Goal: Information Seeking & Learning: Learn about a topic

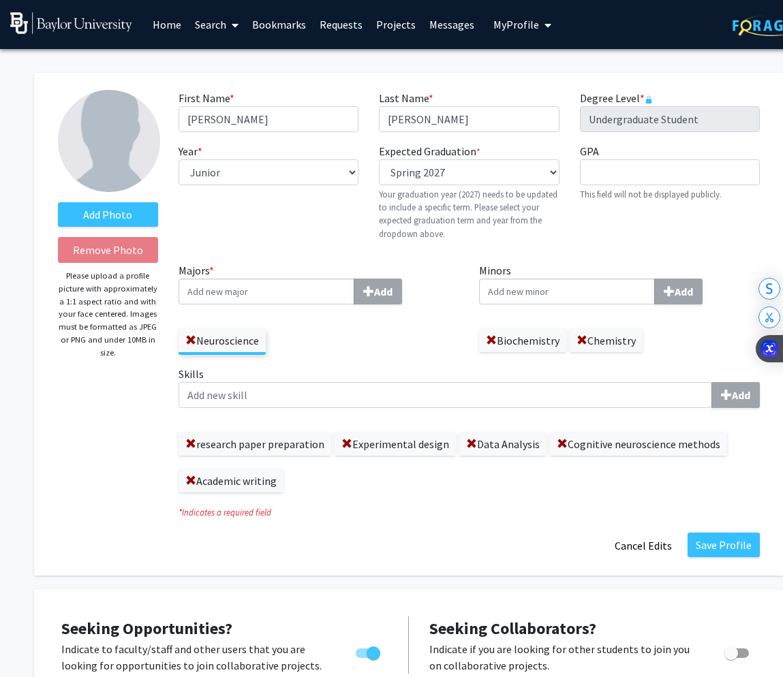
select select "junior"
select select "38: spring_2027"
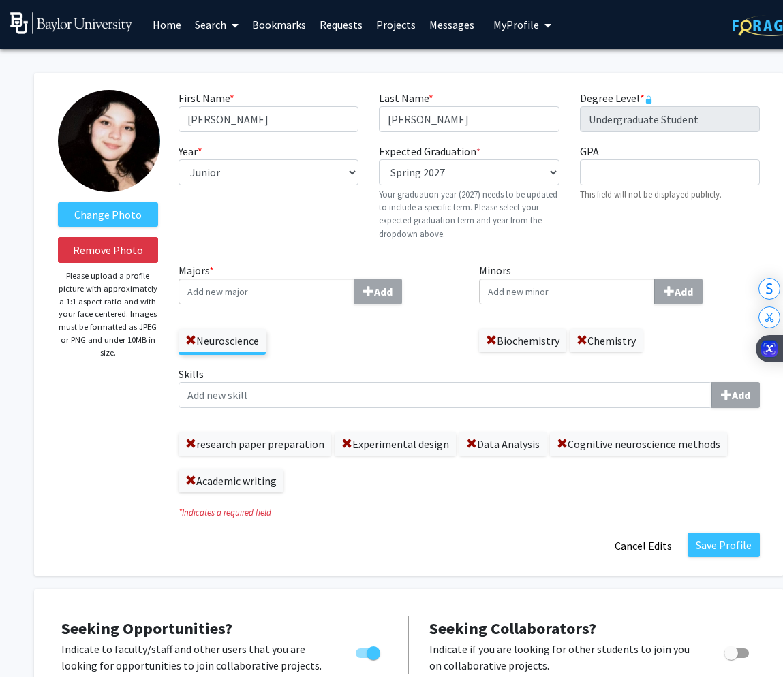
click at [174, 27] on link "Home" at bounding box center [167, 25] width 42 height 48
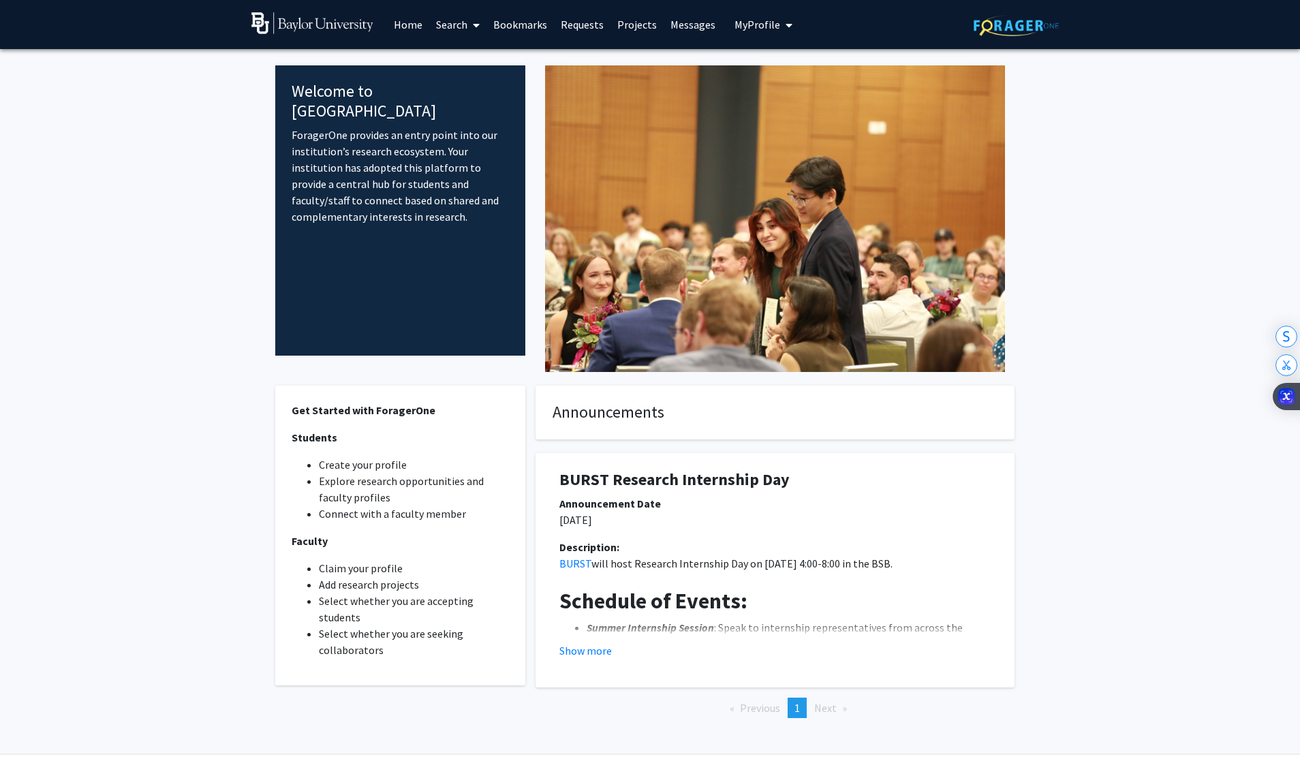
scroll to position [41, 0]
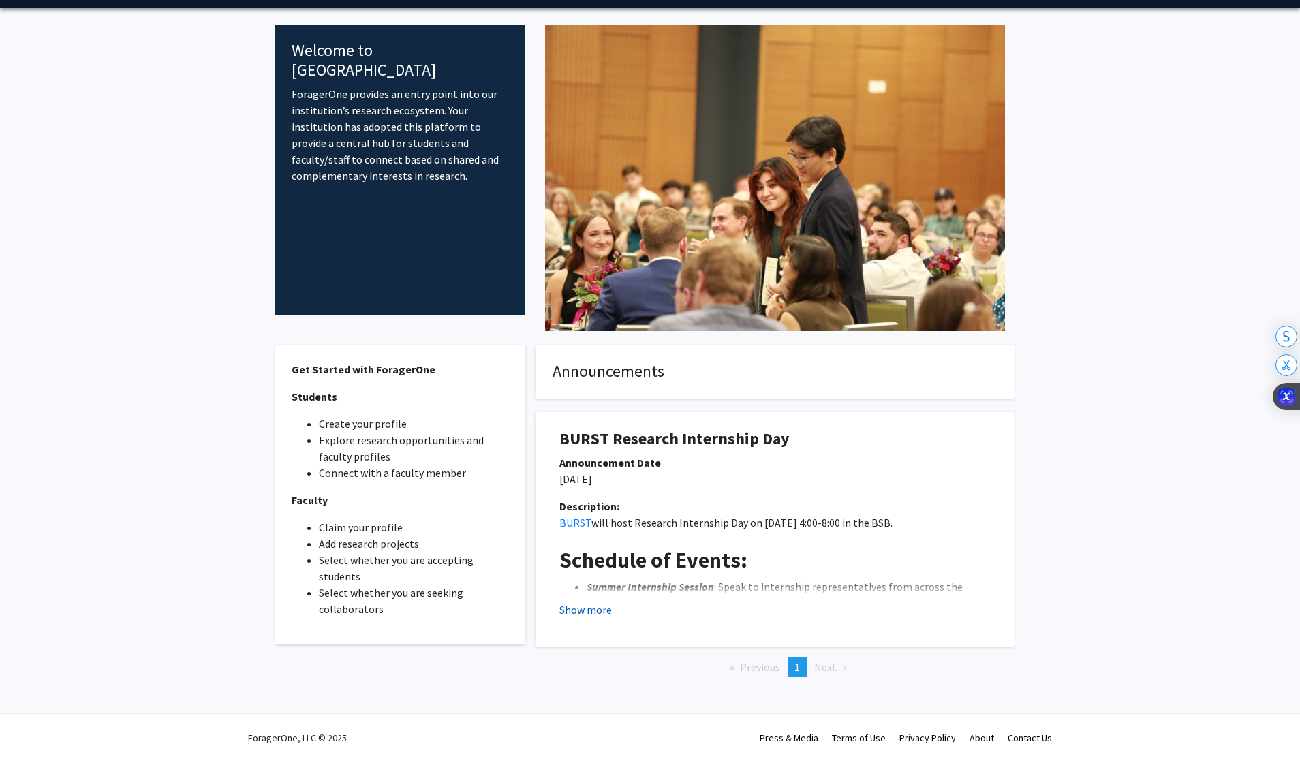
click at [583, 604] on button "Show more" at bounding box center [585, 610] width 52 height 16
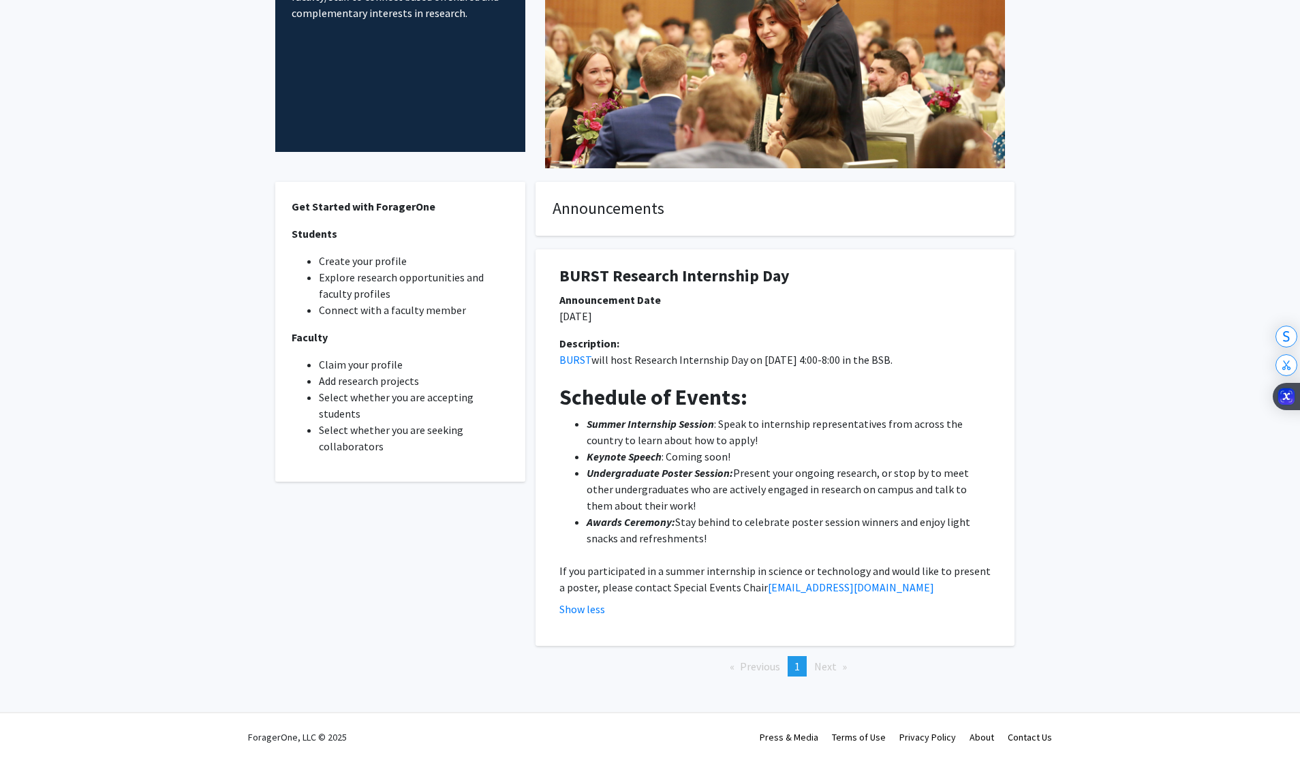
scroll to position [0, 0]
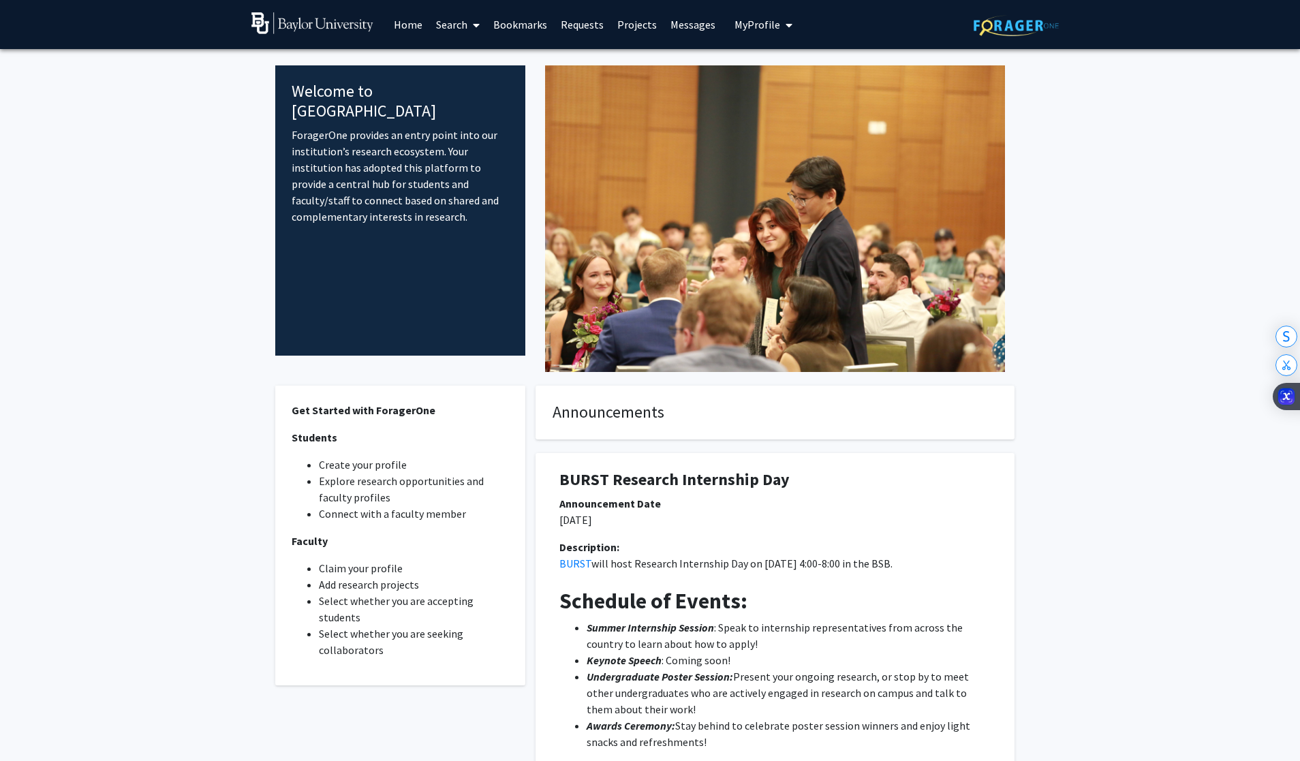
click at [337, 13] on img at bounding box center [312, 23] width 122 height 22
click at [735, 28] on span "My Profile" at bounding box center [758, 25] width 46 height 14
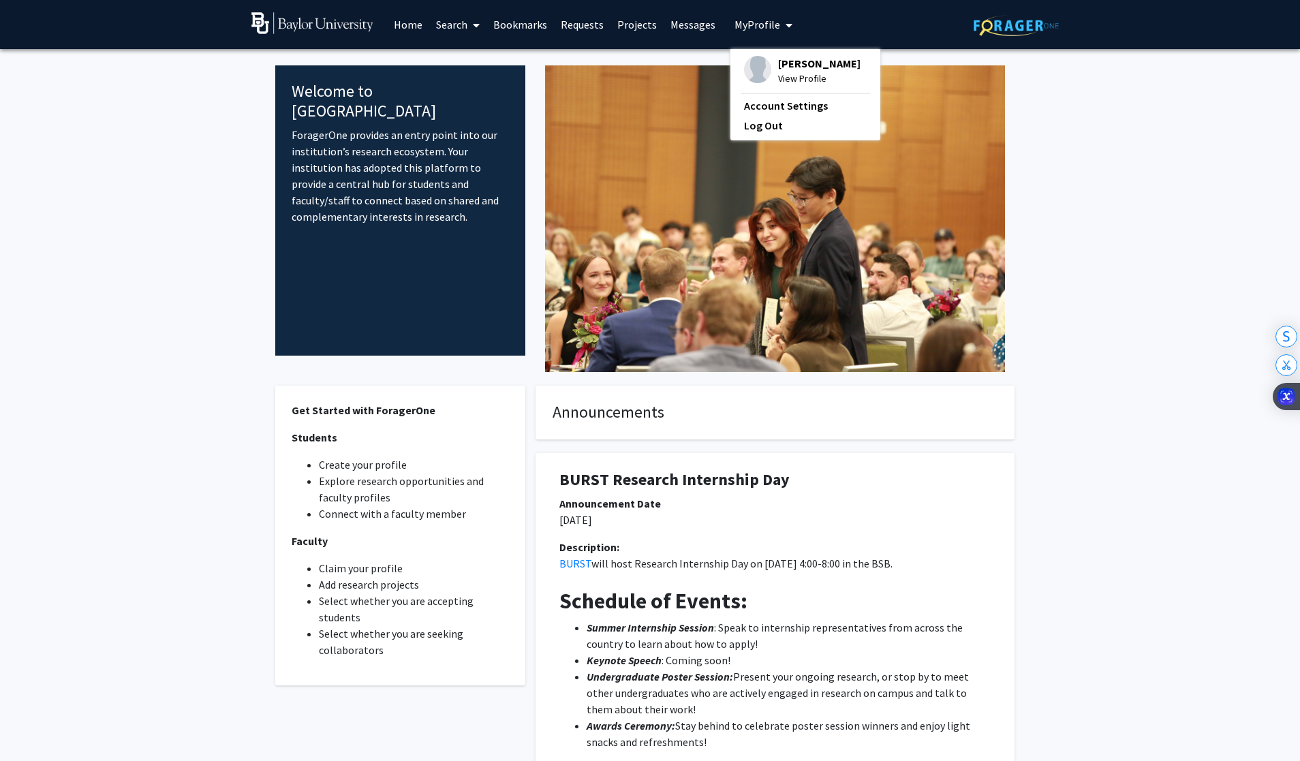
click at [778, 67] on span "[PERSON_NAME]" at bounding box center [819, 63] width 82 height 15
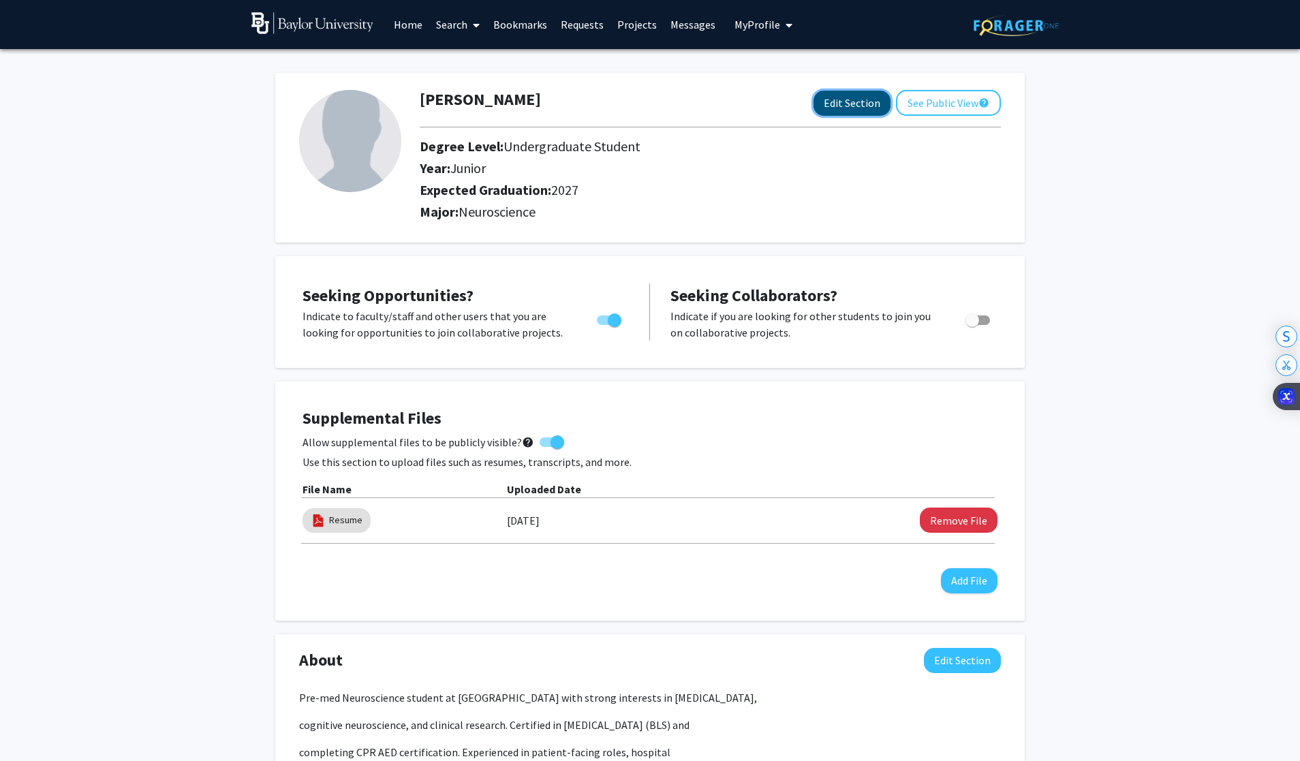
click at [782, 104] on button "Edit Section" at bounding box center [852, 103] width 77 height 25
select select "junior"
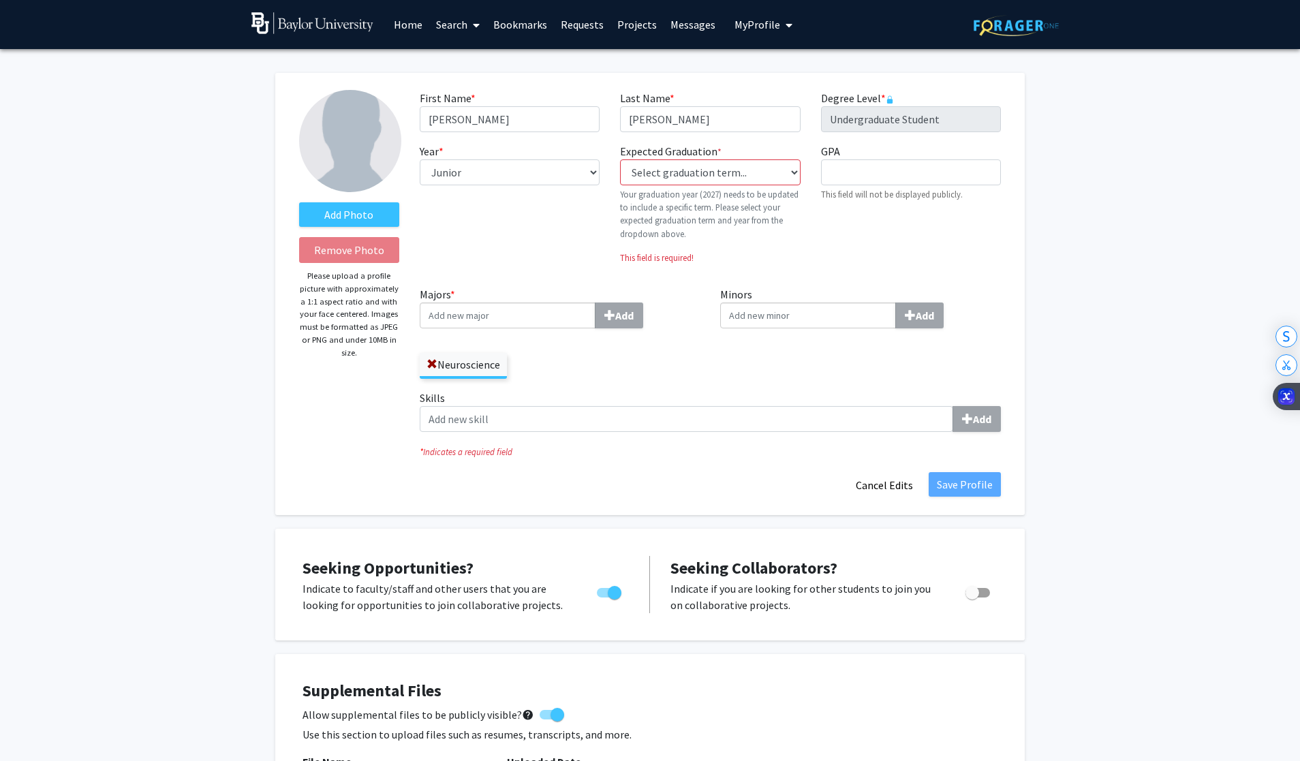
click at [343, 145] on img at bounding box center [350, 141] width 102 height 102
click at [367, 217] on label "Add Photo" at bounding box center [349, 214] width 100 height 25
click at [0, 0] on input "Add Photo" at bounding box center [0, 0] width 0 height 0
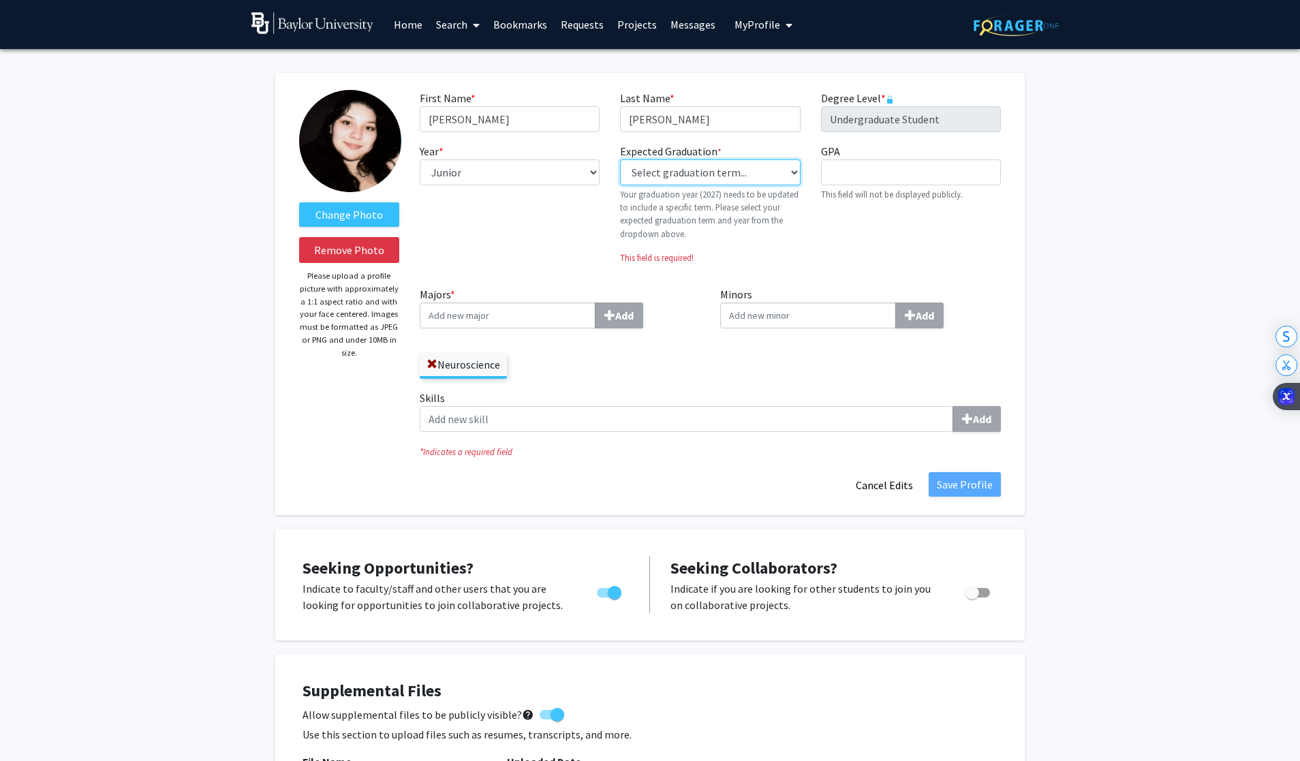
click at [752, 179] on select "Select graduation term... Previous: 2027 (Please select a specific term) Spring…" at bounding box center [710, 172] width 180 height 26
select select "38: spring_2027"
click at [620, 159] on select "Select graduation term... Previous: 2027 (Please select a specific term) Spring…" at bounding box center [710, 172] width 180 height 26
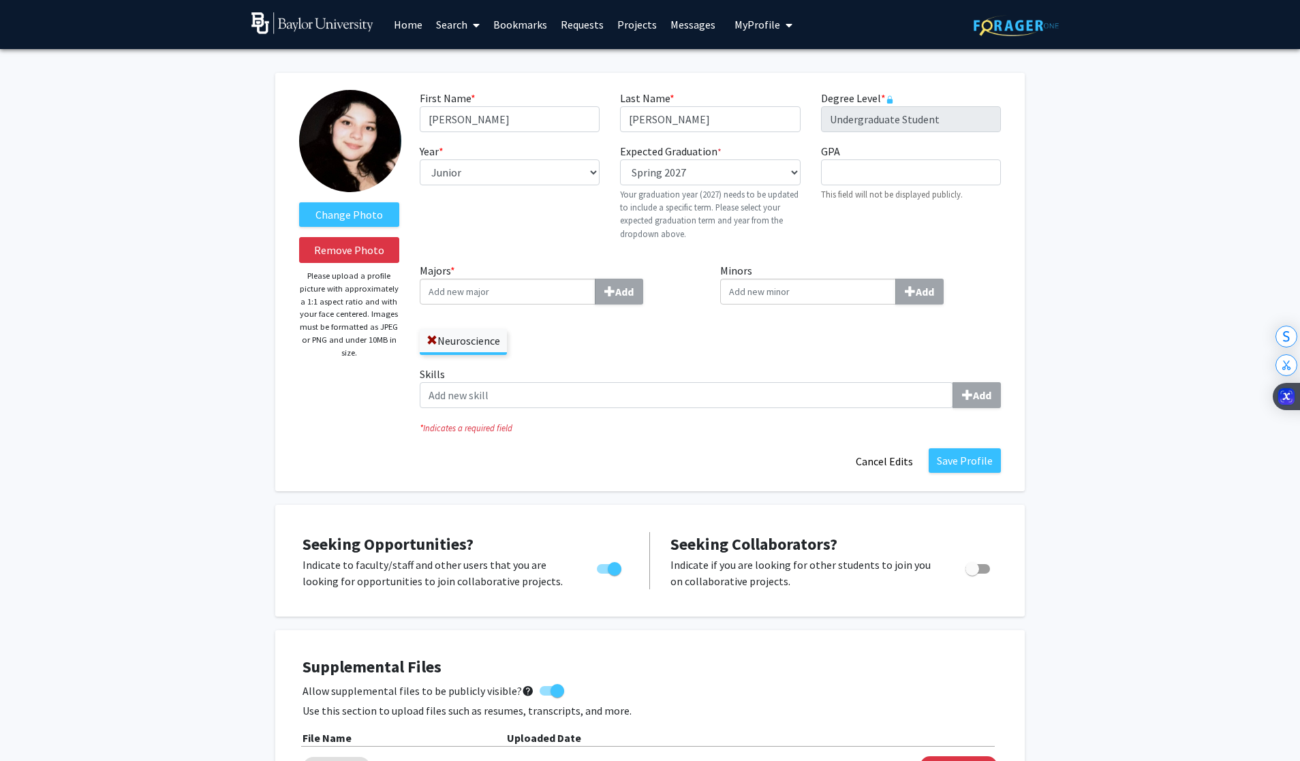
click at [782, 294] on input "Minors Add" at bounding box center [808, 292] width 176 height 26
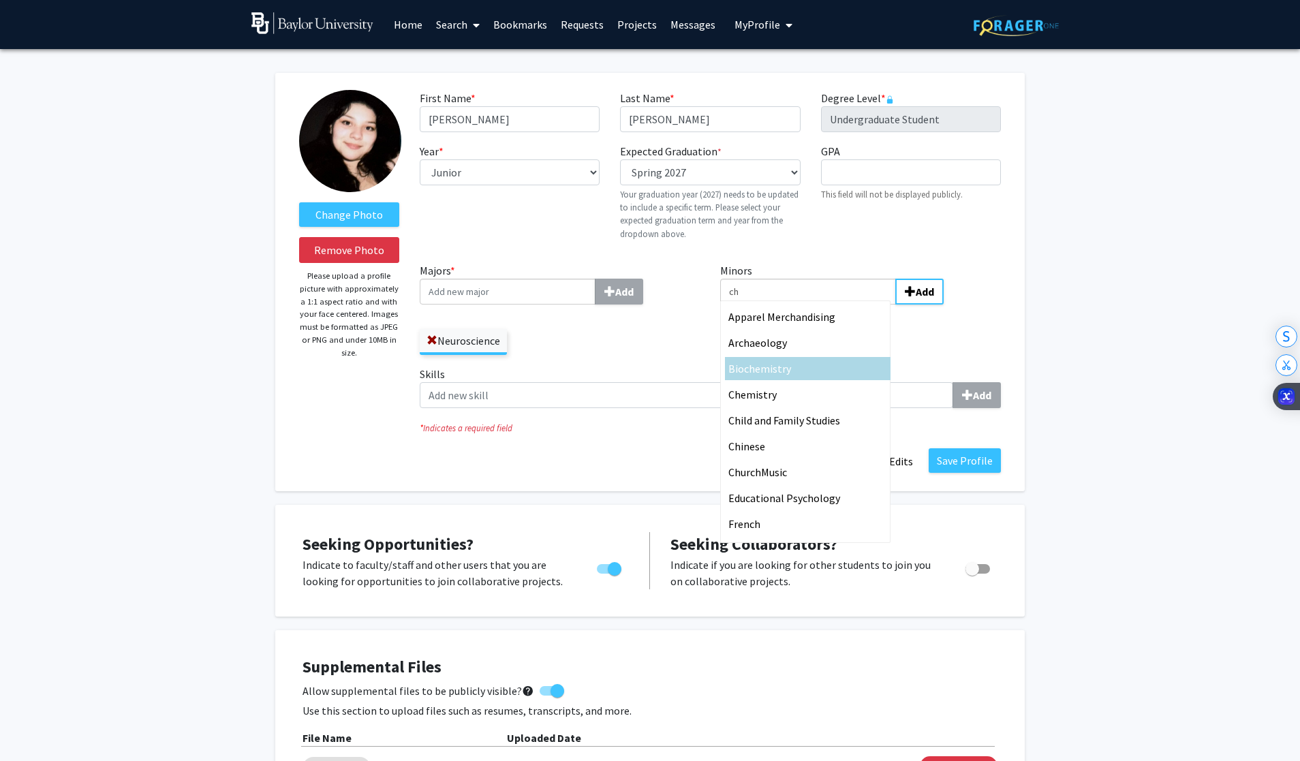
type input "ch"
click at [782, 365] on div "Bio ch emistry" at bounding box center [807, 368] width 159 height 16
click at [782, 305] on input "ch" at bounding box center [808, 292] width 176 height 26
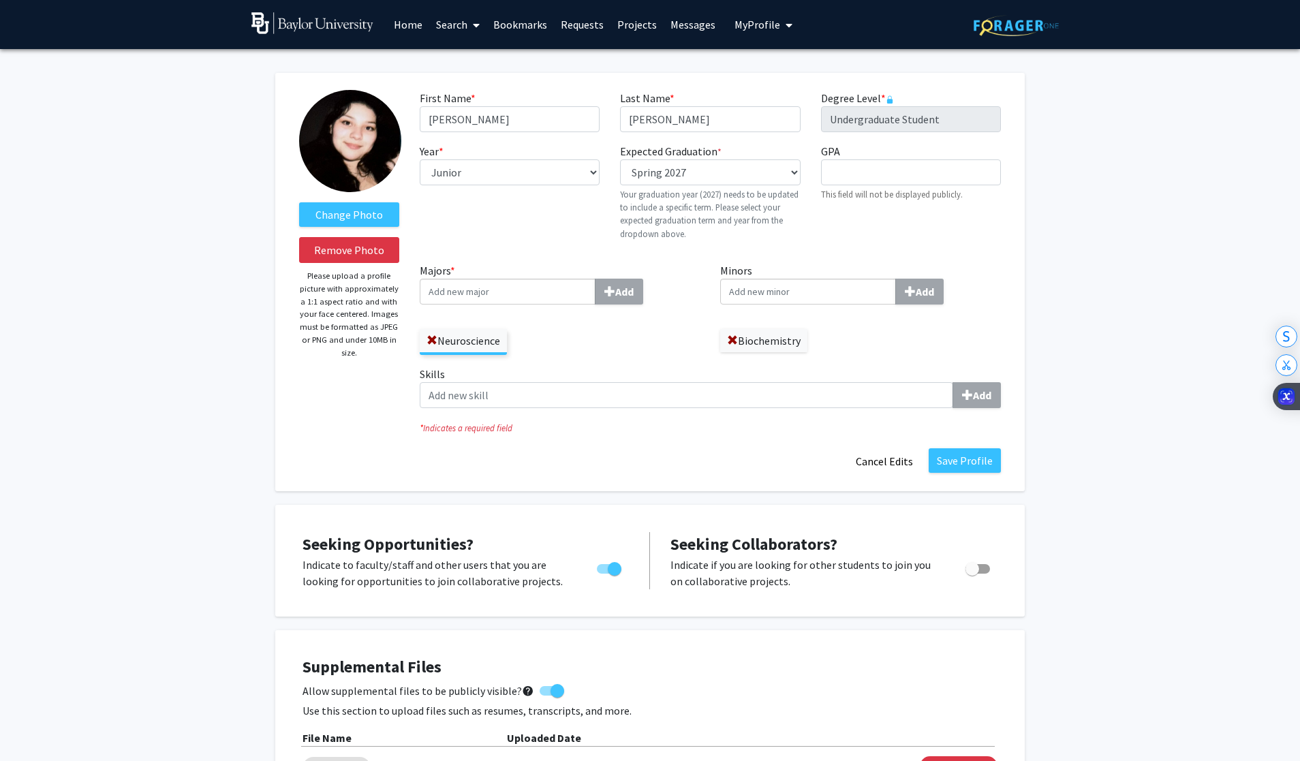
click at [782, 291] on input "Minors Add" at bounding box center [808, 292] width 176 height 26
type input "che"
click at [782, 342] on div "[PERSON_NAME]" at bounding box center [807, 343] width 159 height 16
click at [782, 305] on input "che" at bounding box center [808, 292] width 176 height 26
click at [782, 392] on input "Skills Add" at bounding box center [687, 395] width 534 height 26
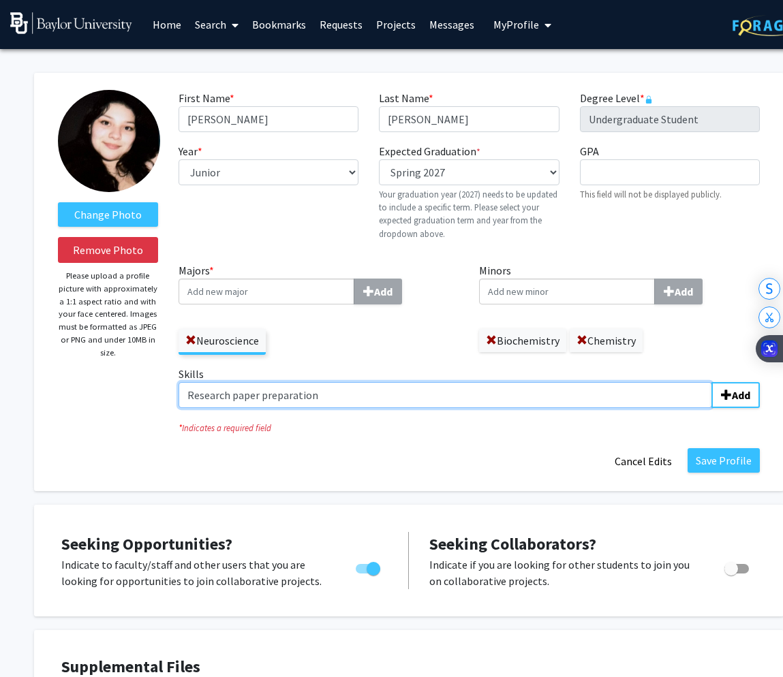
type input "Research paper preparation"
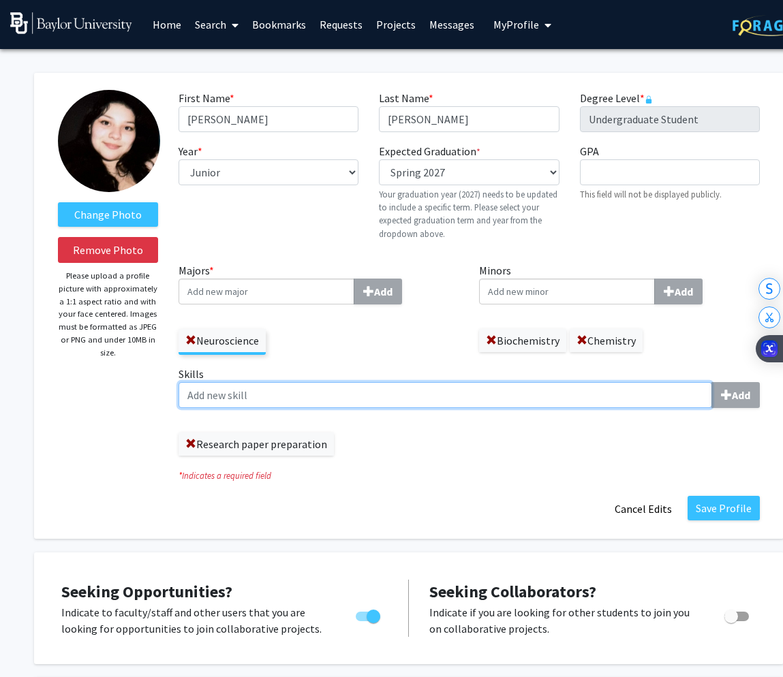
type input "A"
type input "Experimental design"
type input "Data Analysis\"
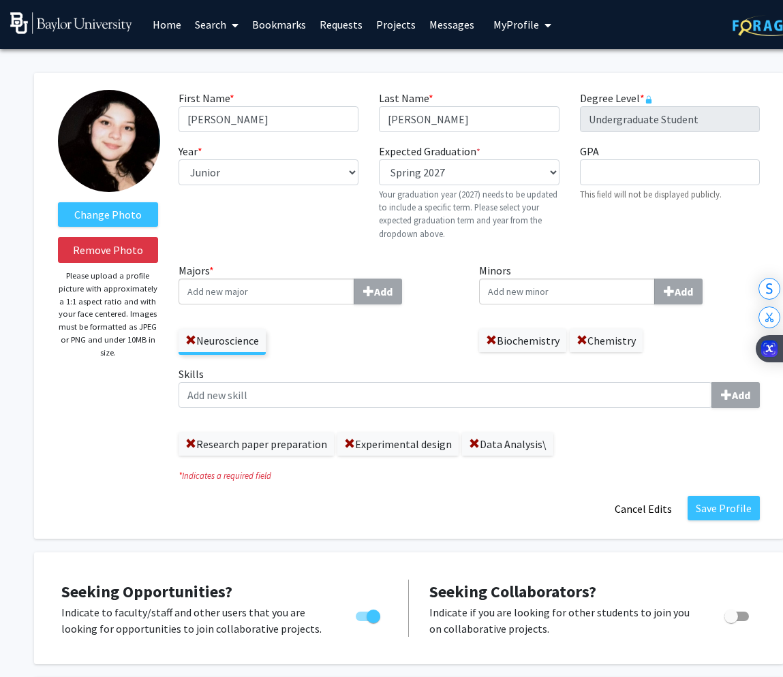
click at [512, 450] on label "Data Analysis\" at bounding box center [507, 444] width 91 height 23
click at [474, 442] on span at bounding box center [474, 444] width 11 height 11
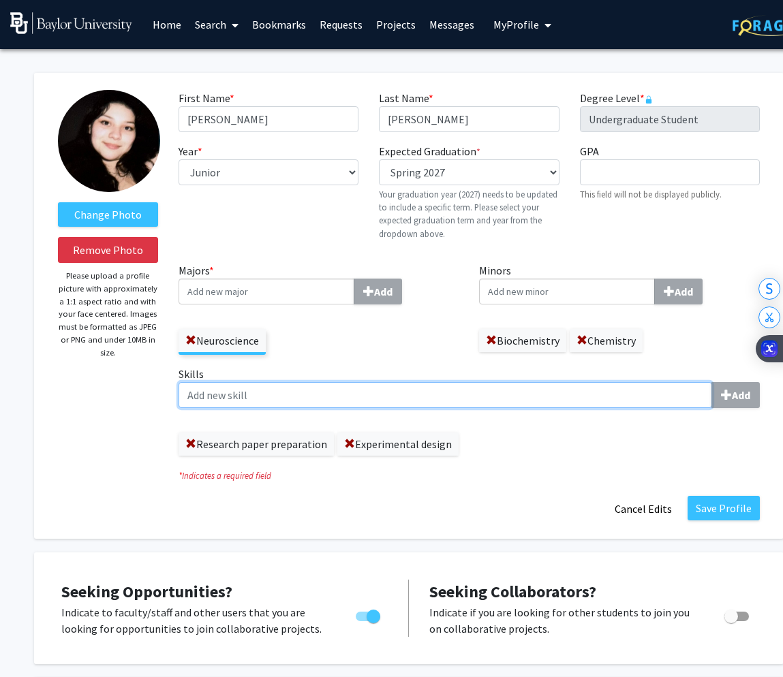
click at [487, 385] on input "Skills Add" at bounding box center [446, 395] width 534 height 26
type input "Data Analysis"
type input "Cognitive Neuroscience"
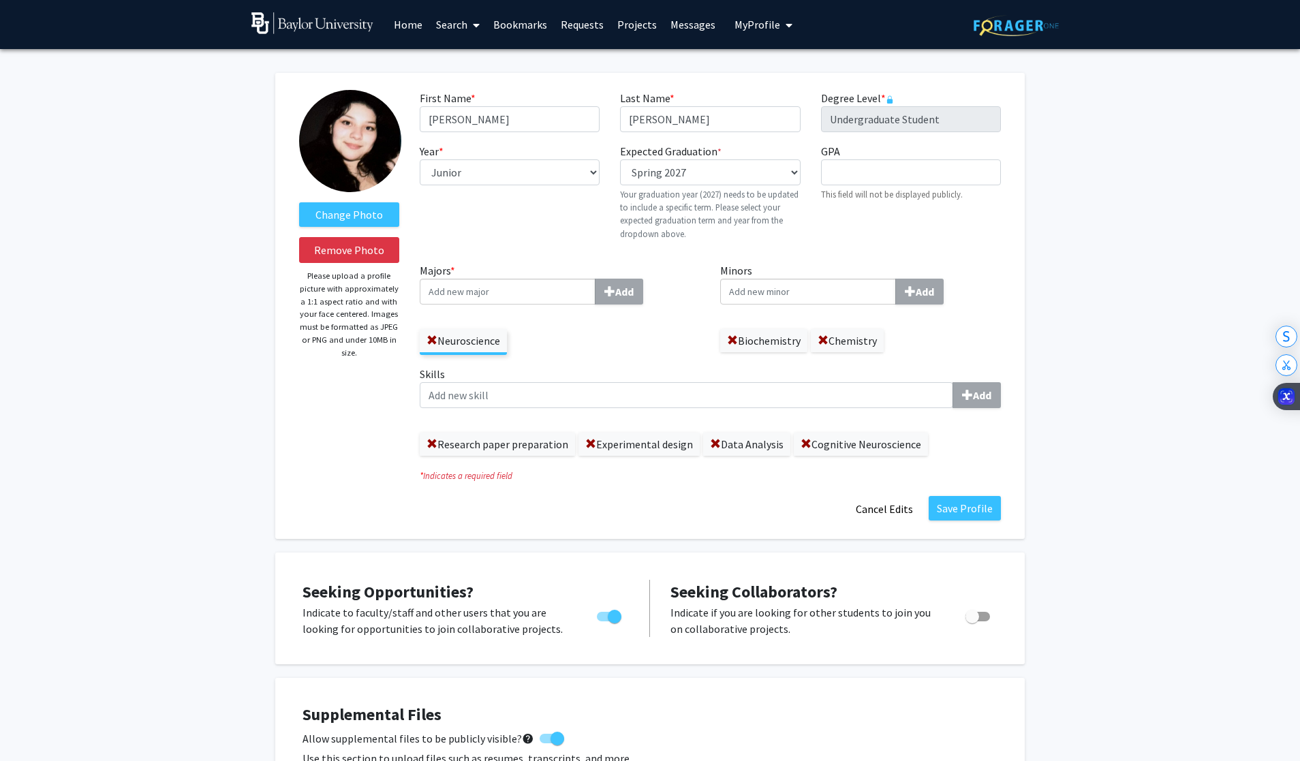
click at [641, 17] on link "Projects" at bounding box center [636, 25] width 53 height 48
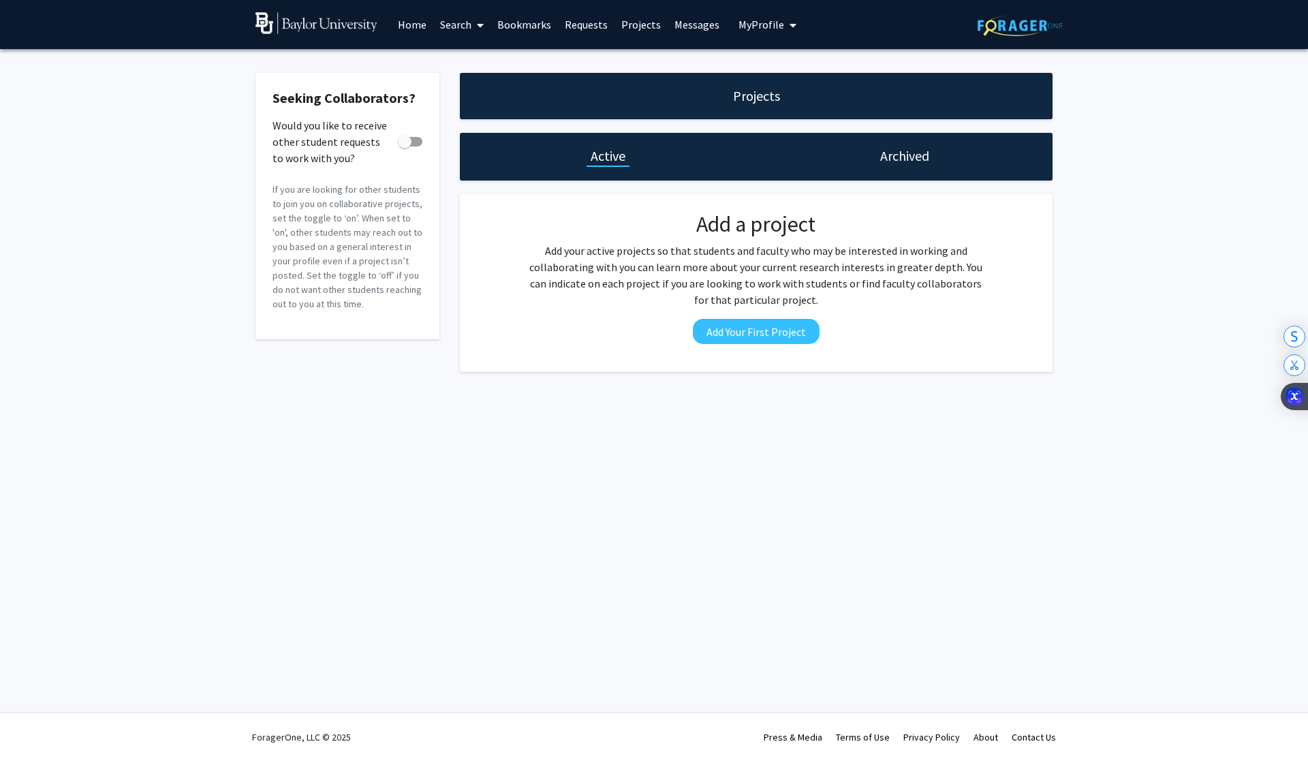
click at [589, 25] on link "Requests" at bounding box center [586, 25] width 57 height 48
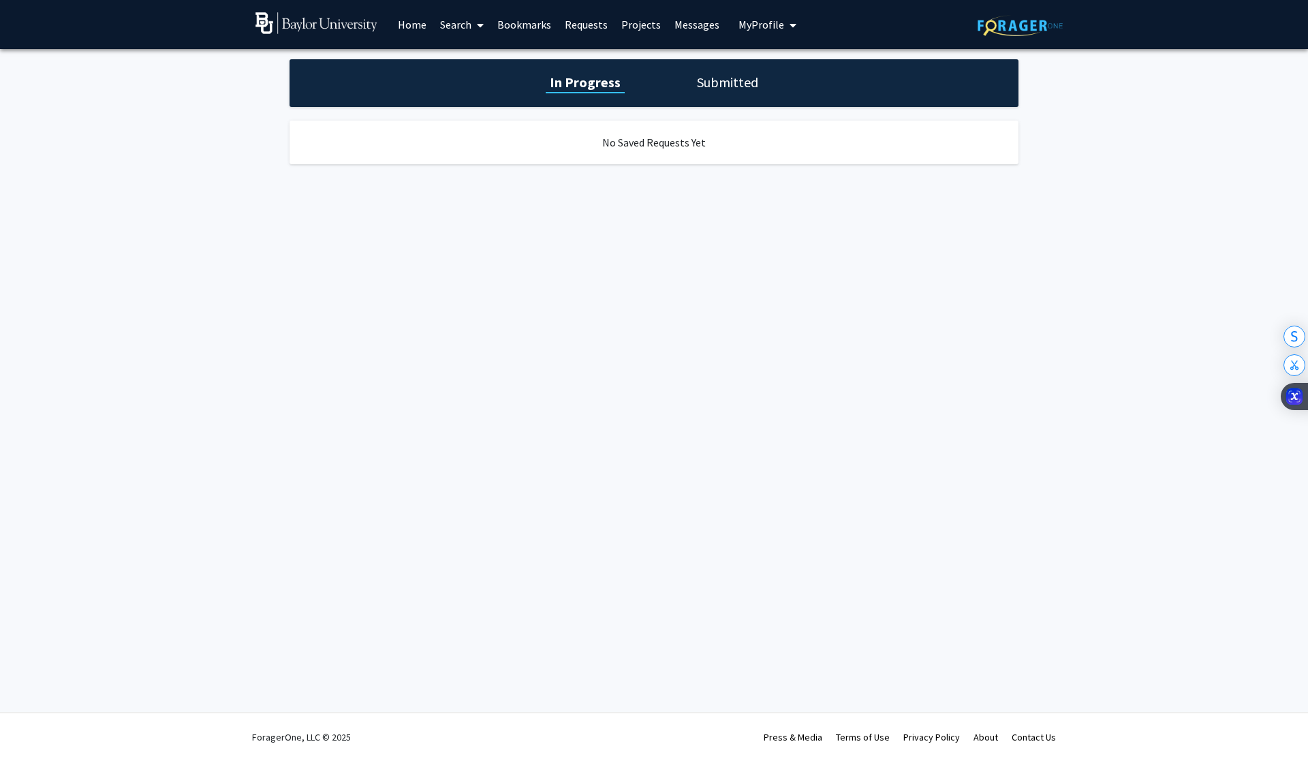
click at [709, 78] on h1 "Submitted" at bounding box center [727, 82] width 69 height 19
click at [542, 23] on link "Bookmarks" at bounding box center [524, 25] width 67 height 48
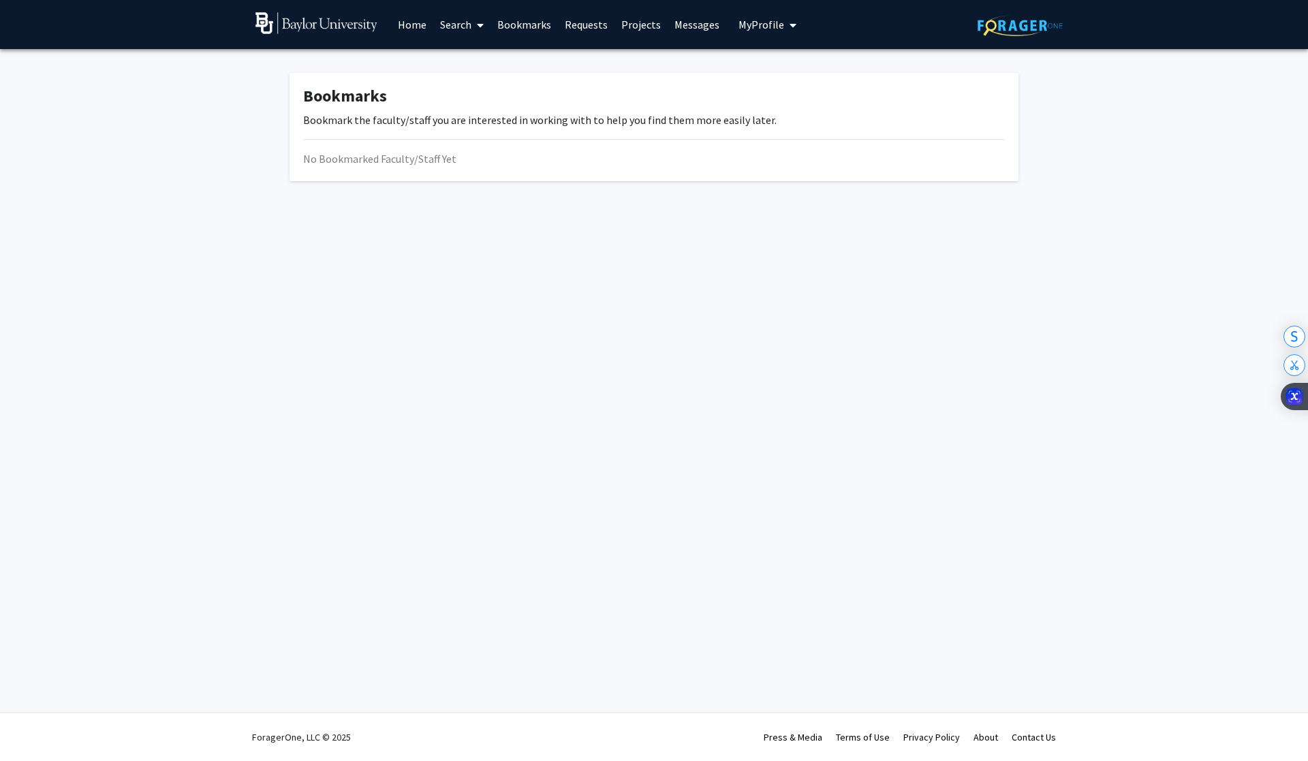
click at [455, 12] on link "Search" at bounding box center [461, 25] width 57 height 48
click at [469, 66] on span "Faculty/Staff" at bounding box center [483, 62] width 100 height 27
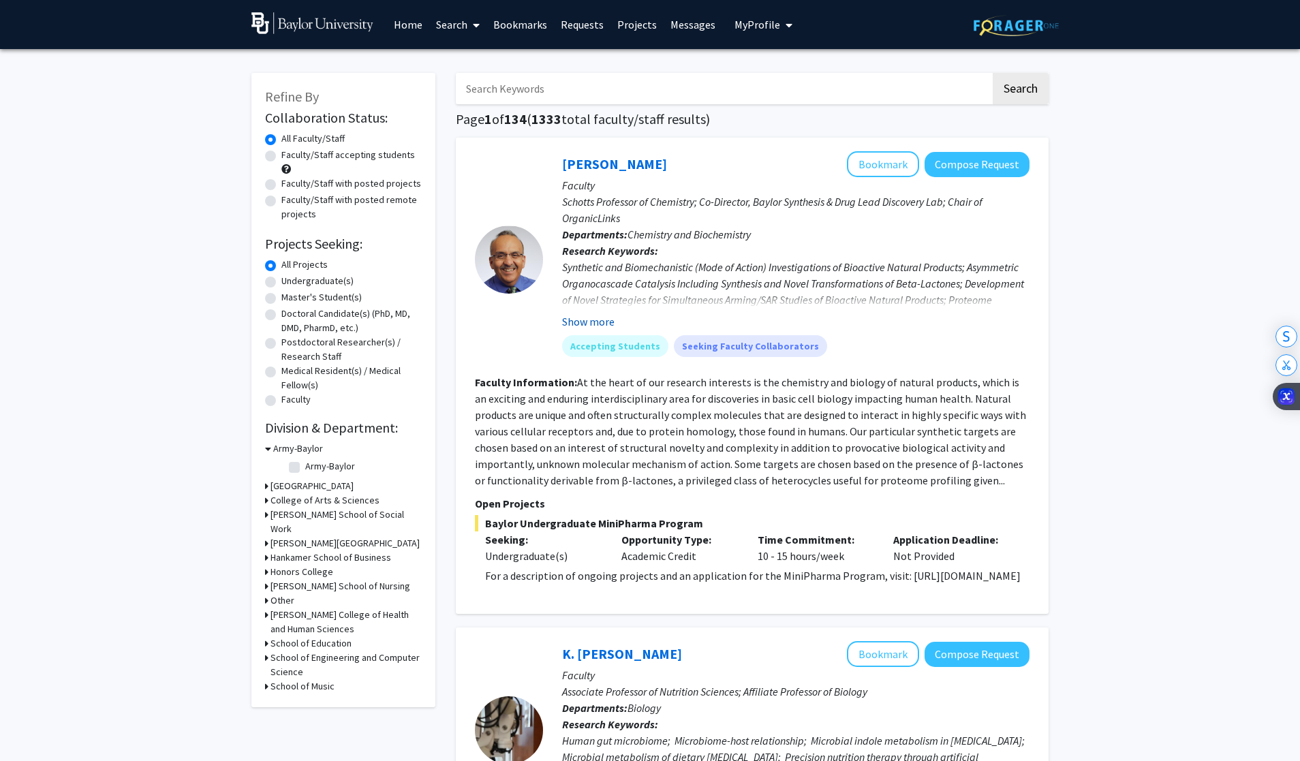
click at [591, 322] on button "Show more" at bounding box center [588, 321] width 52 height 16
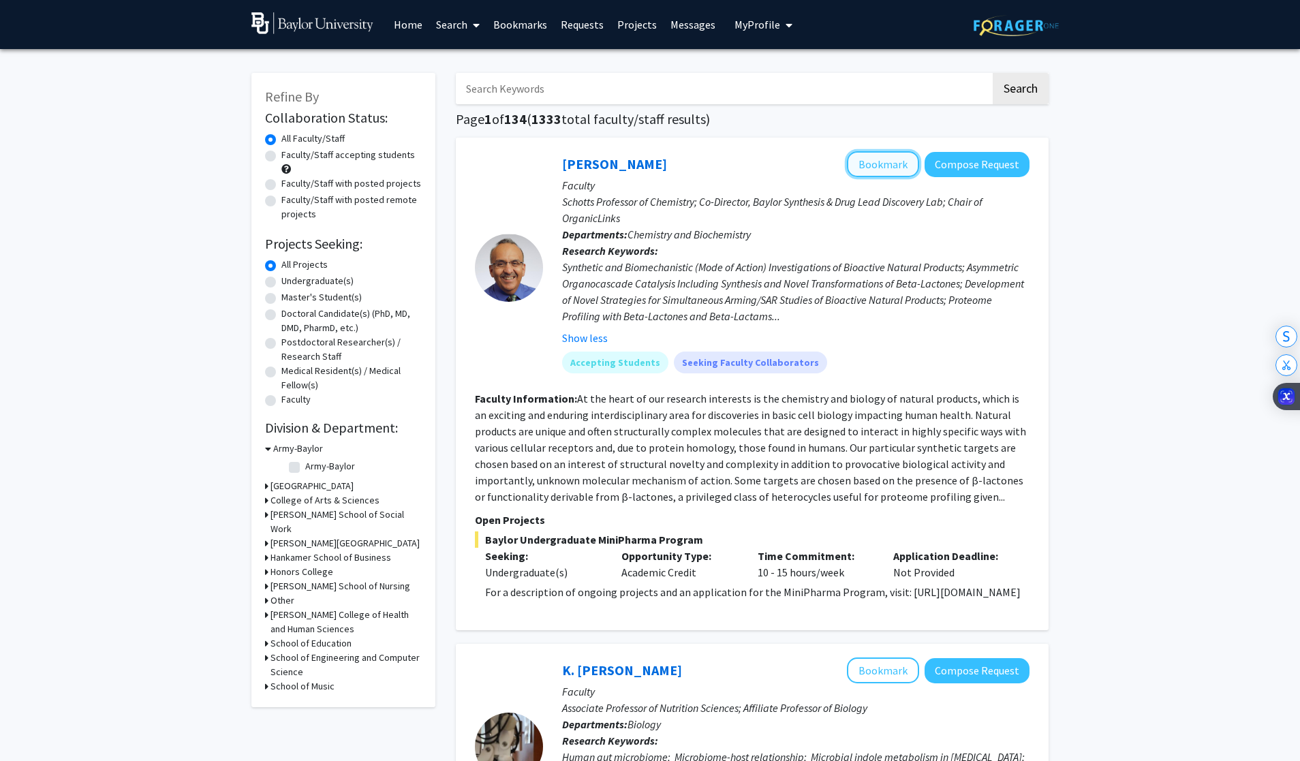
click at [782, 164] on button "Bookmark" at bounding box center [883, 164] width 72 height 26
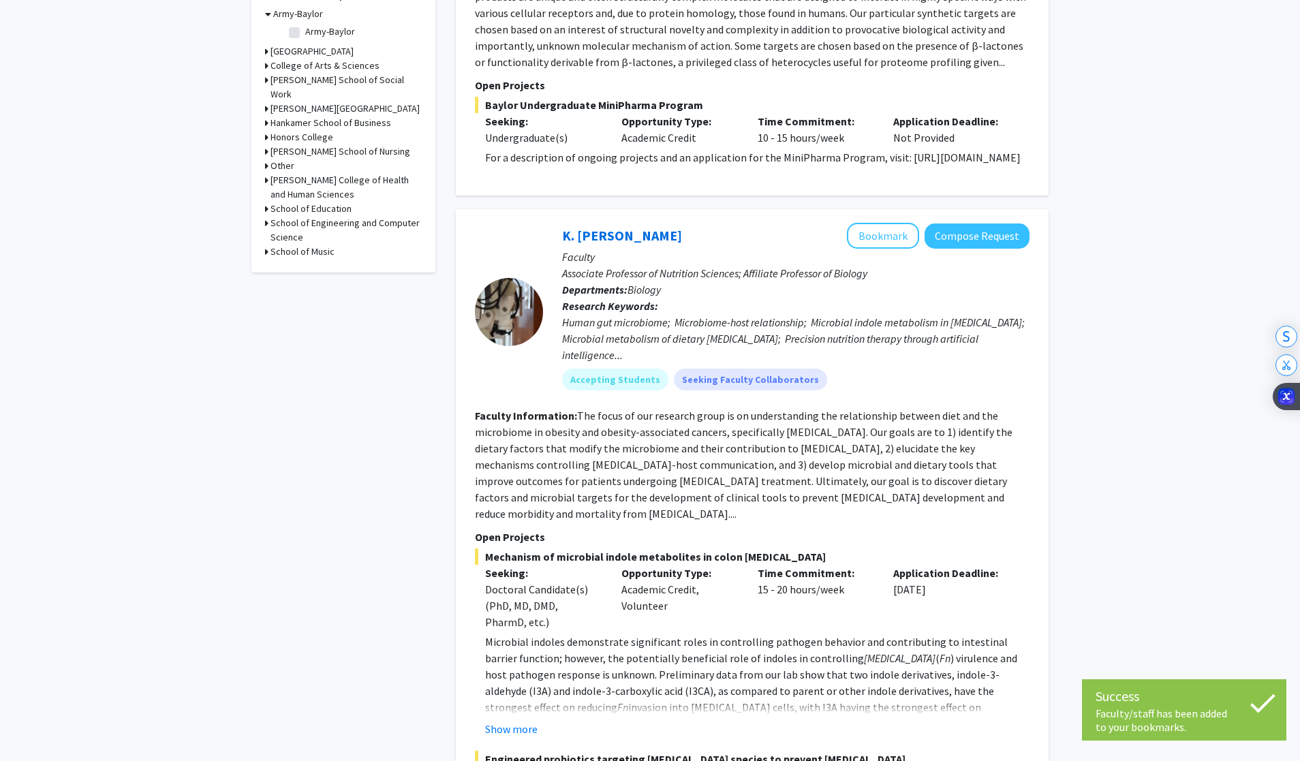
scroll to position [445, 0]
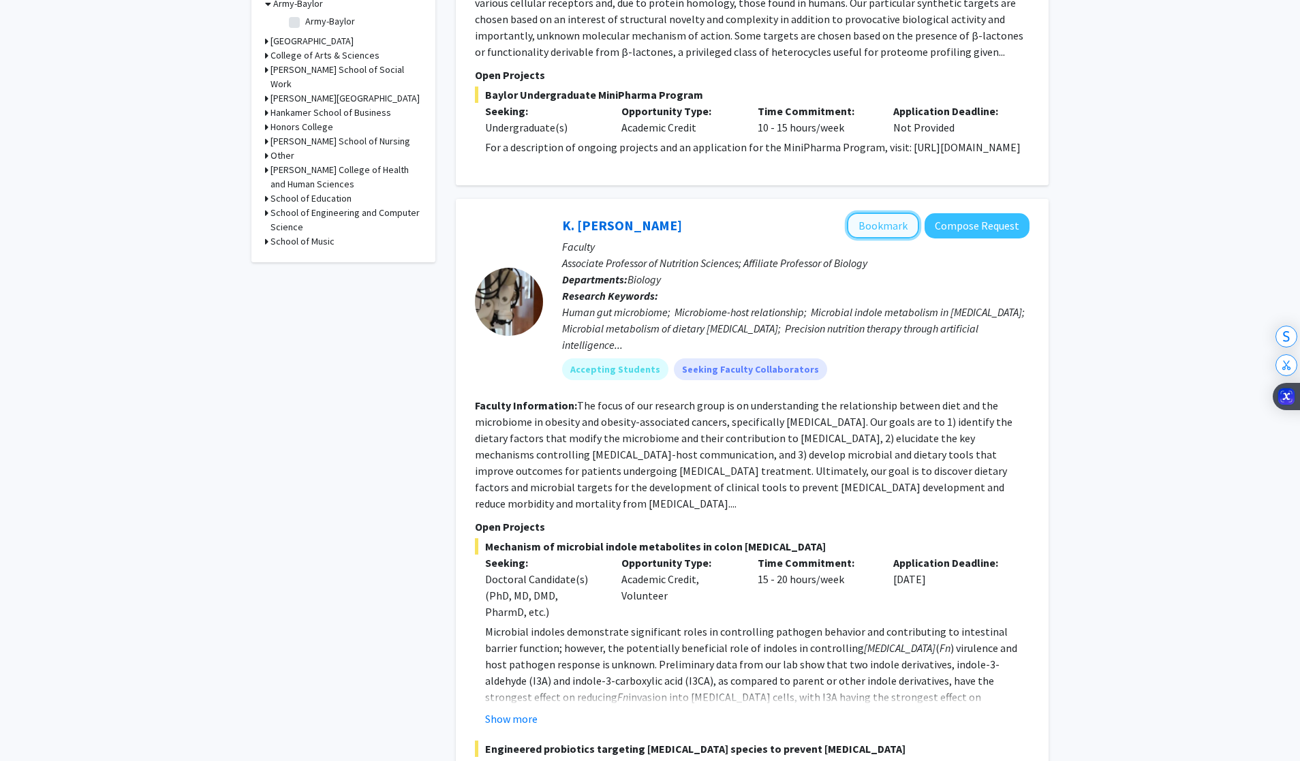
click at [782, 238] on button "Bookmark" at bounding box center [883, 226] width 72 height 26
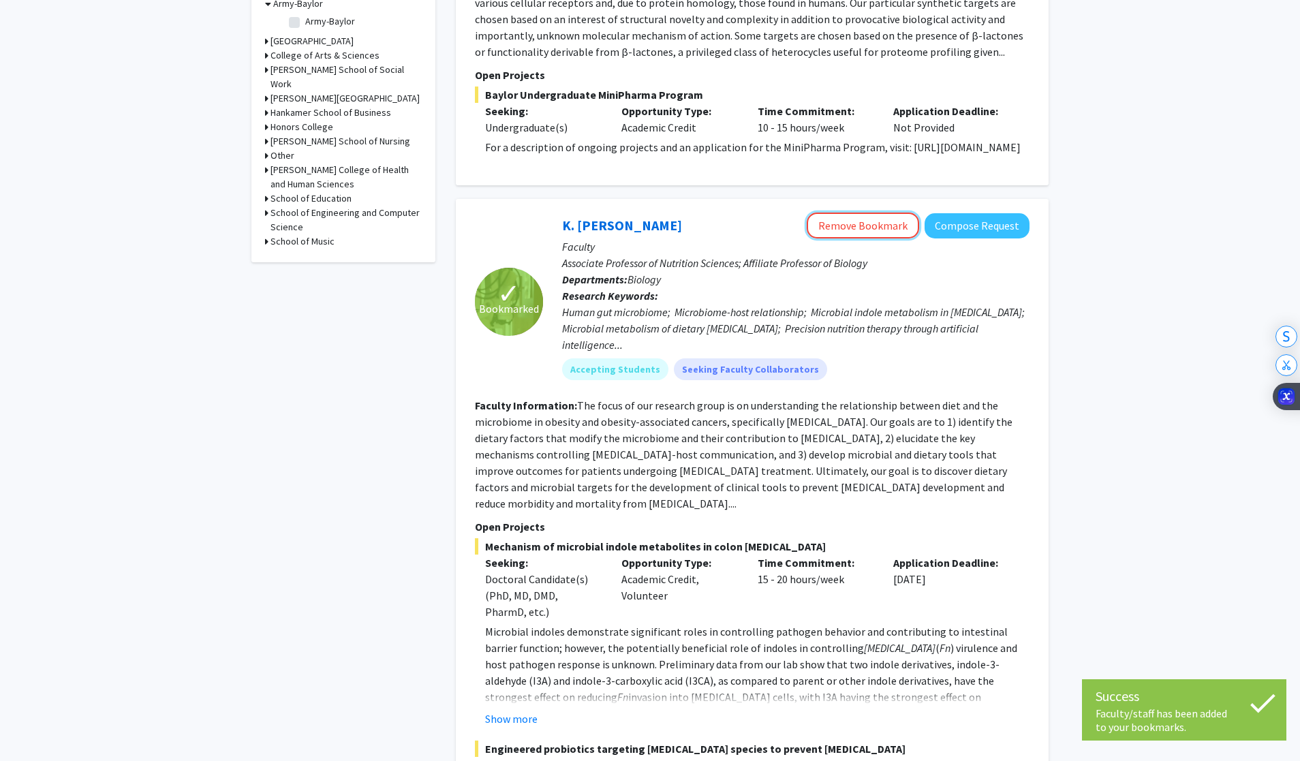
click at [782, 238] on button "Remove Bookmark" at bounding box center [863, 226] width 112 height 26
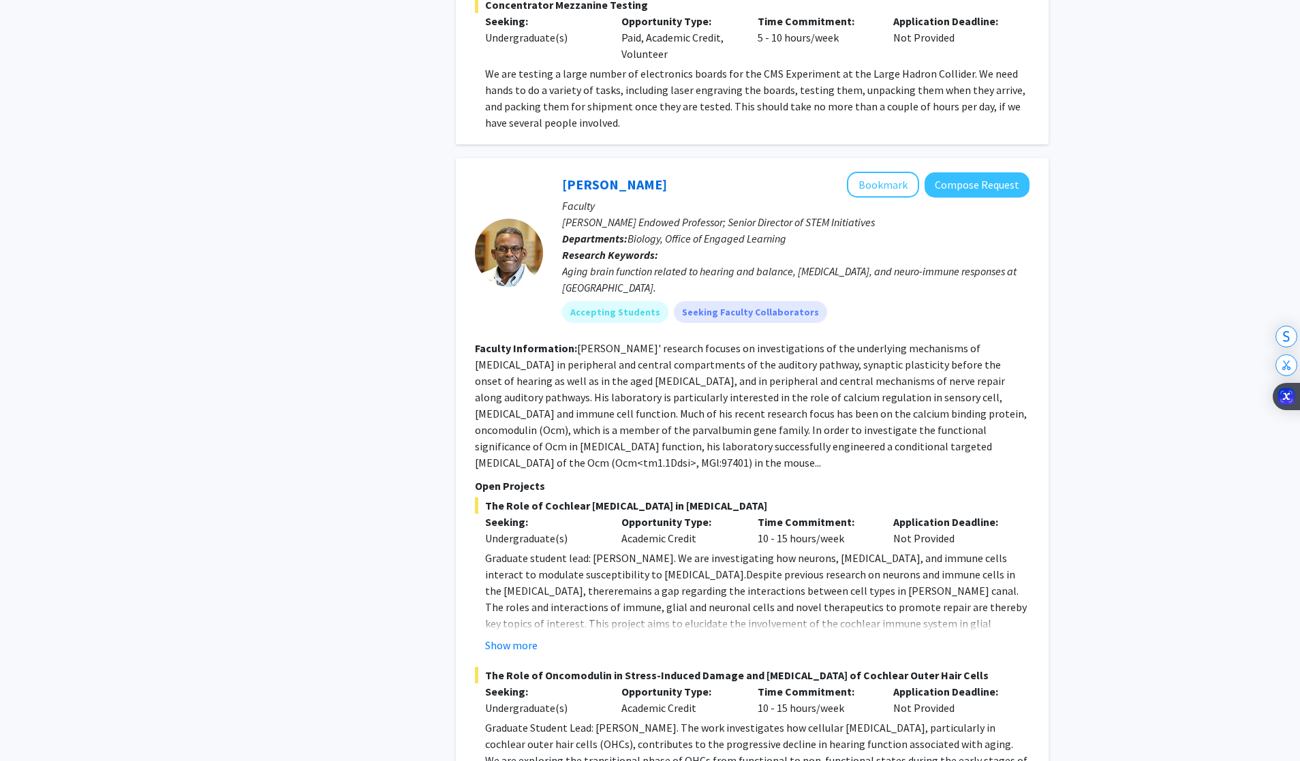
scroll to position [1964, 0]
click at [782, 171] on button "Bookmark" at bounding box center [883, 184] width 72 height 26
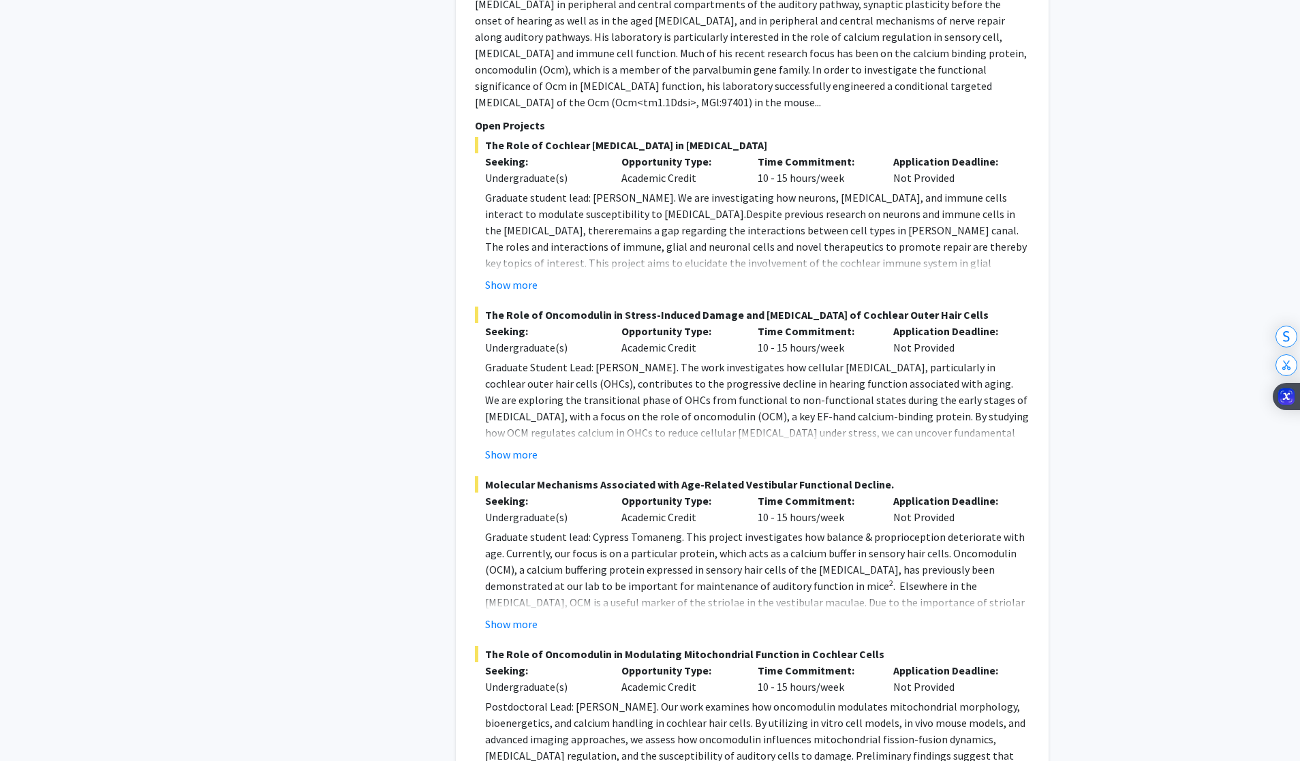
scroll to position [2321, 0]
click at [519, 279] on button "Show more" at bounding box center [511, 287] width 52 height 16
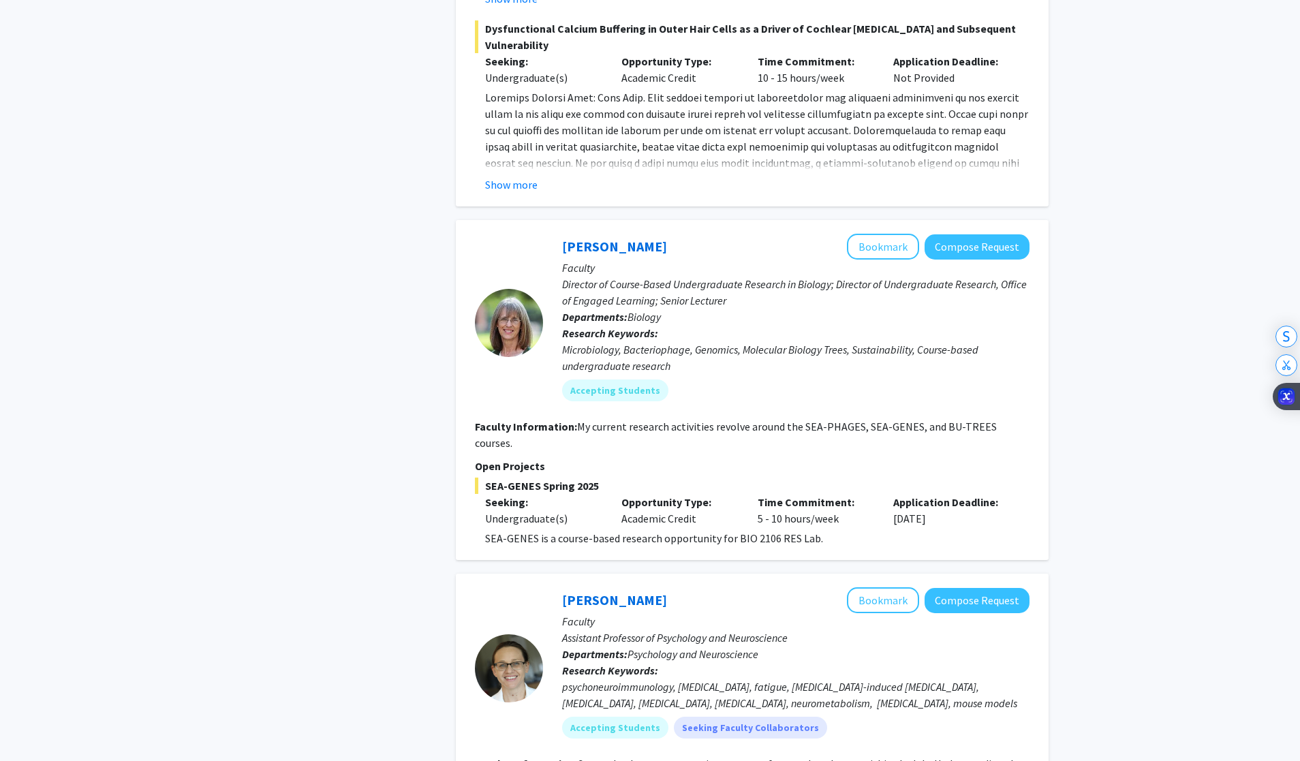
scroll to position [3419, 0]
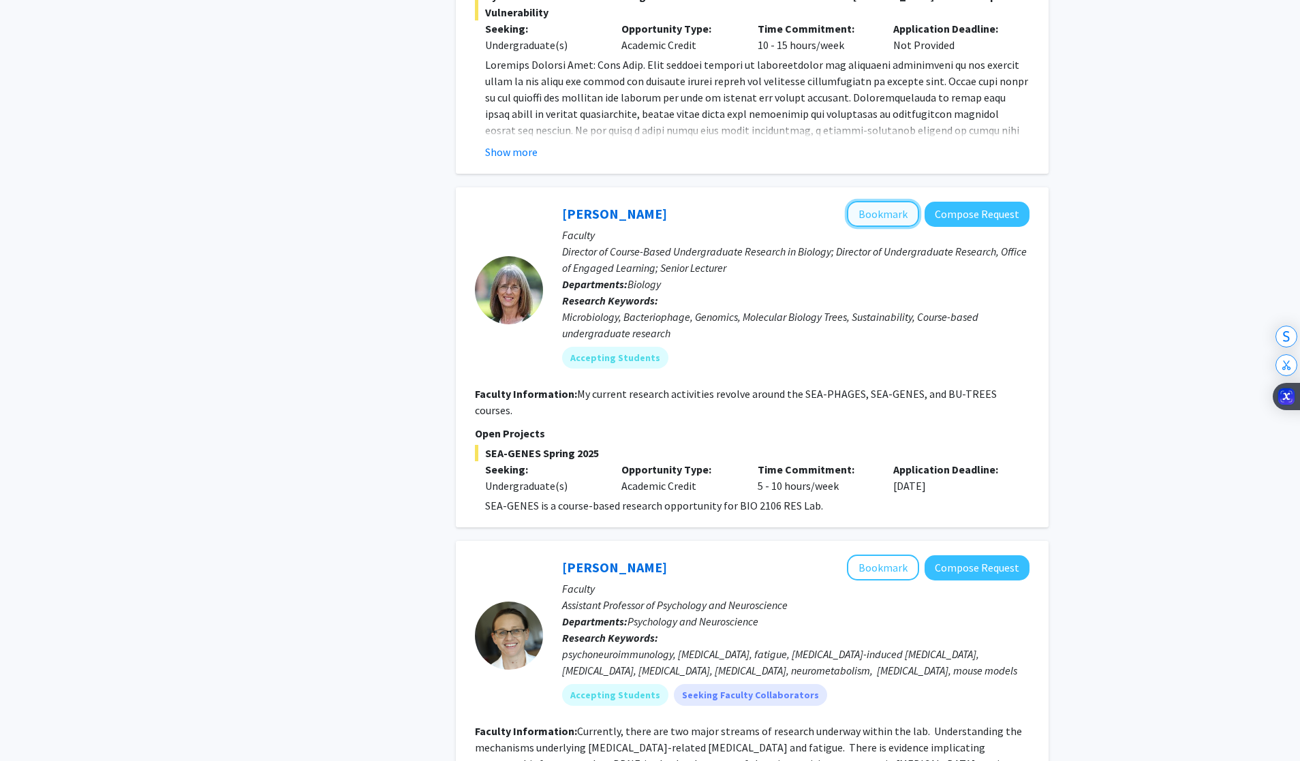
click at [782, 201] on button "Bookmark" at bounding box center [883, 214] width 72 height 26
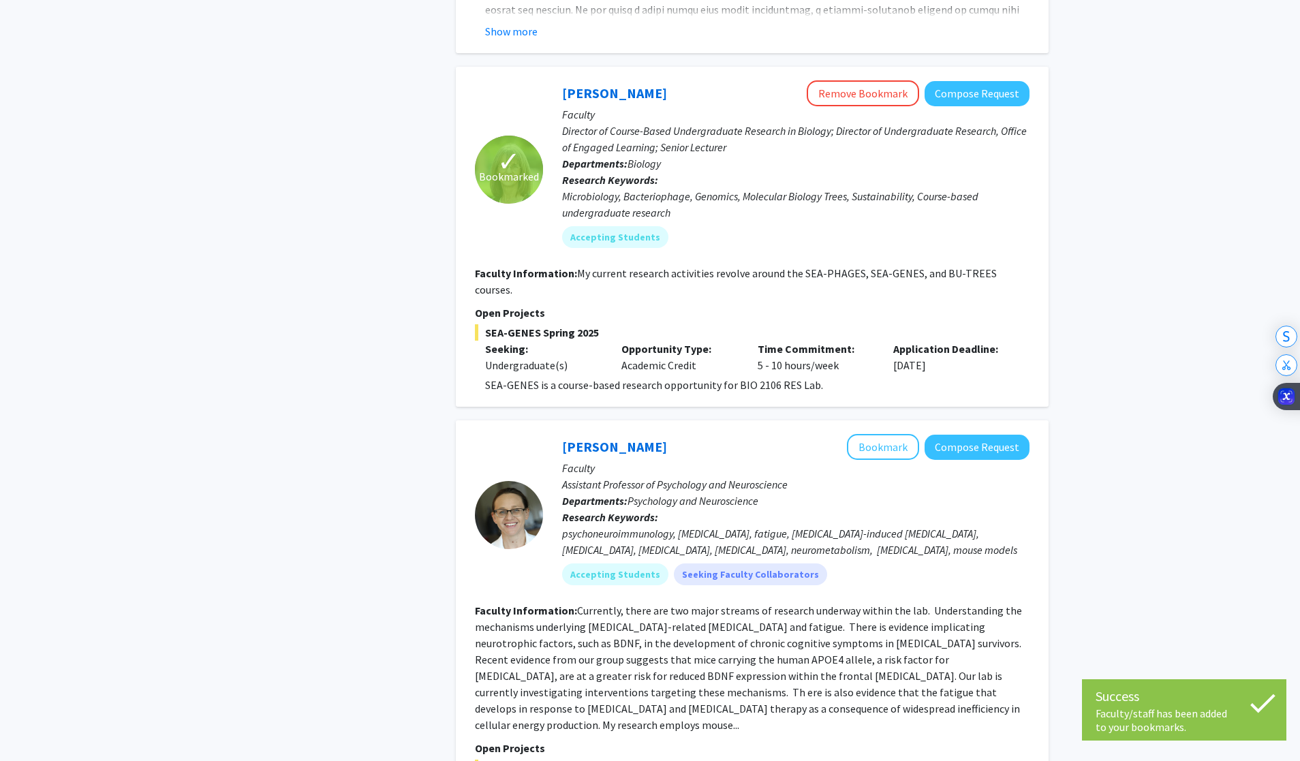
scroll to position [3544, 0]
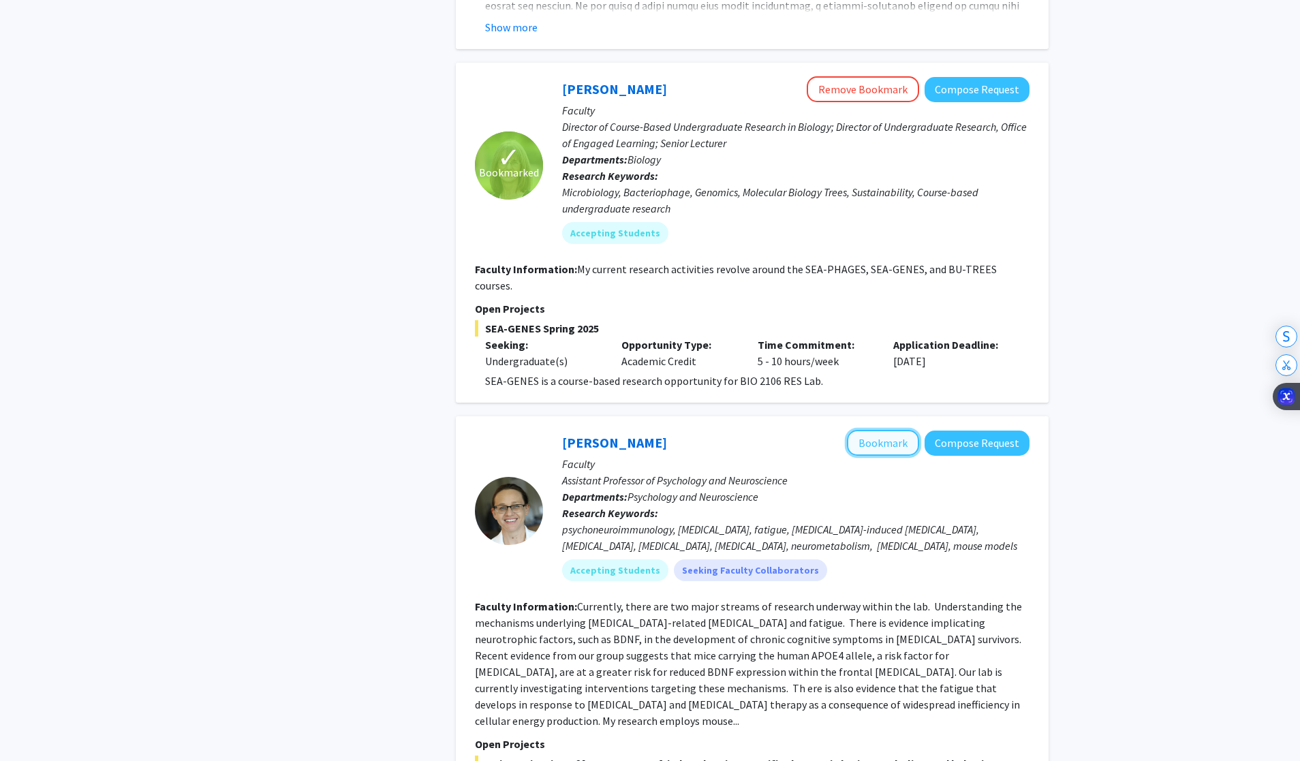
click at [782, 430] on button "Bookmark" at bounding box center [883, 443] width 72 height 26
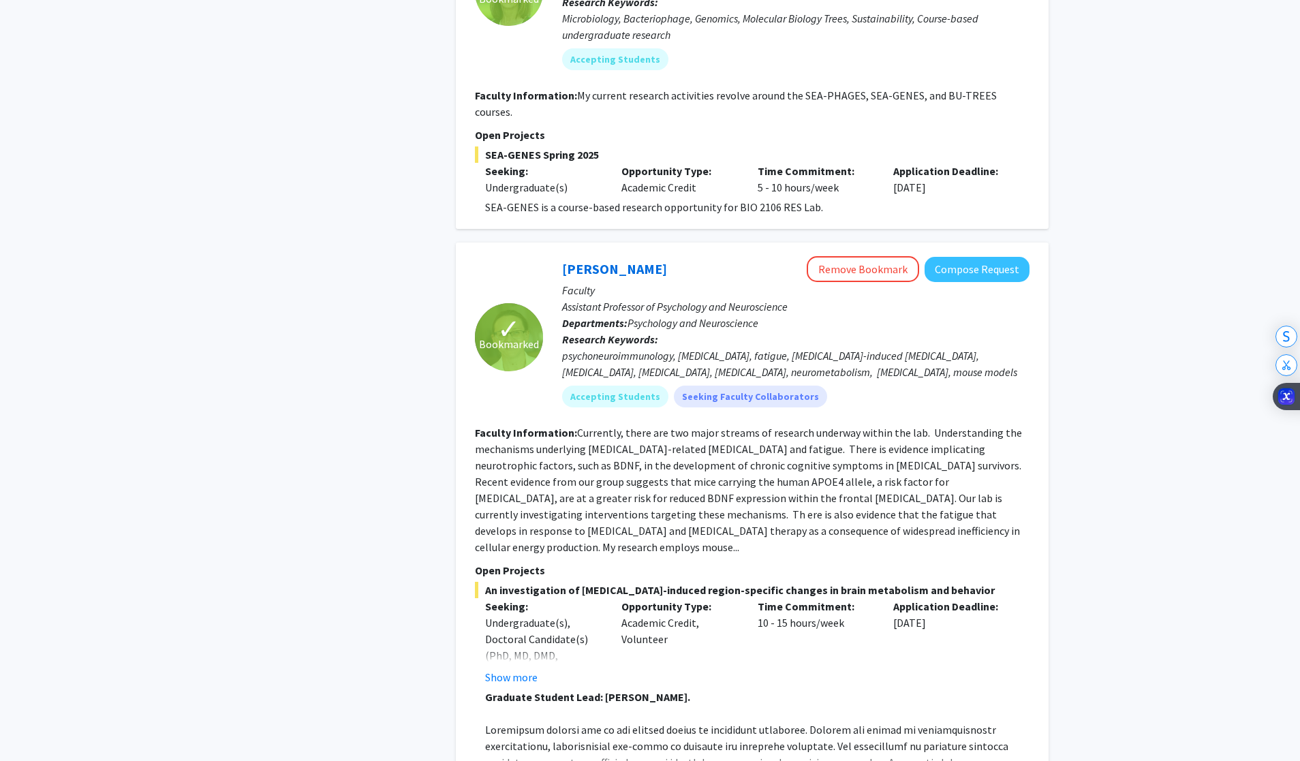
scroll to position [3717, 0]
click at [782, 258] on button "Compose Request" at bounding box center [977, 270] width 105 height 25
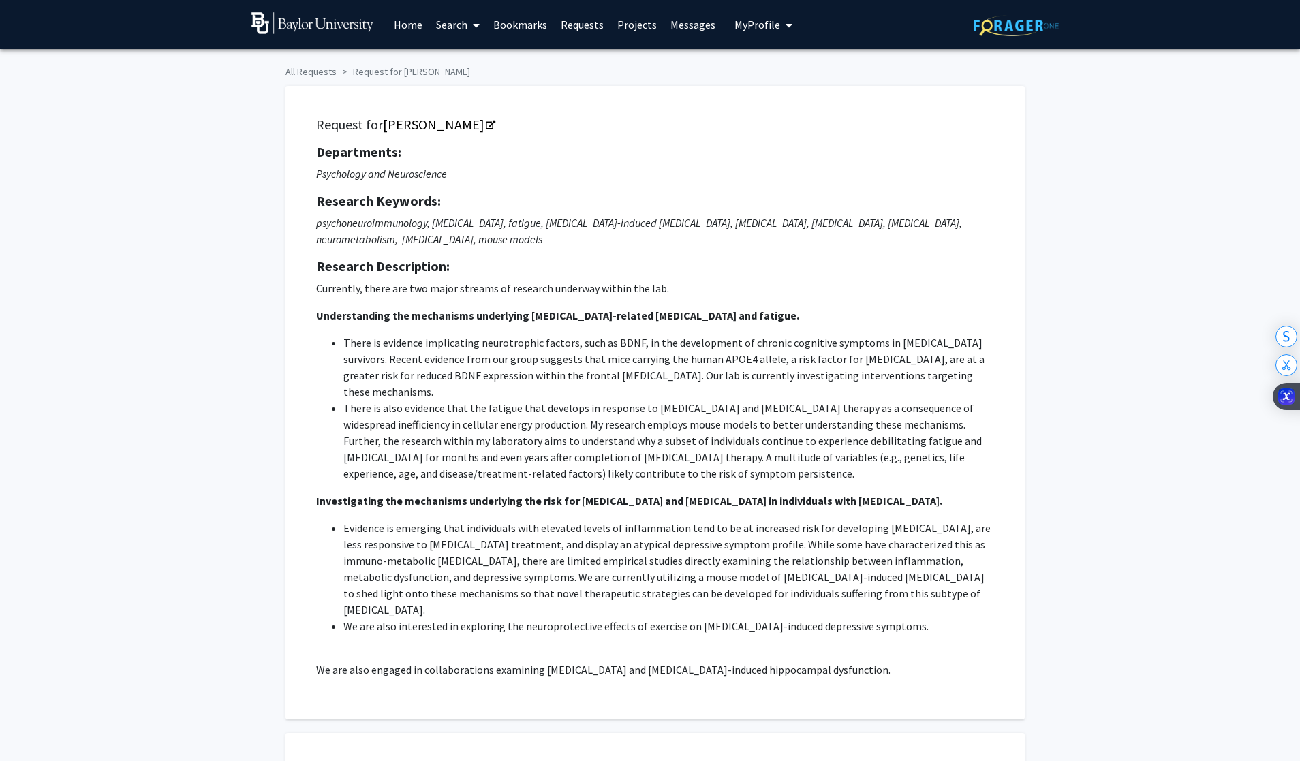
click at [745, 189] on div "Departments: Psychology and Neuroscience Research Keywords: psychoneuroimmunolo…" at bounding box center [655, 411] width 678 height 534
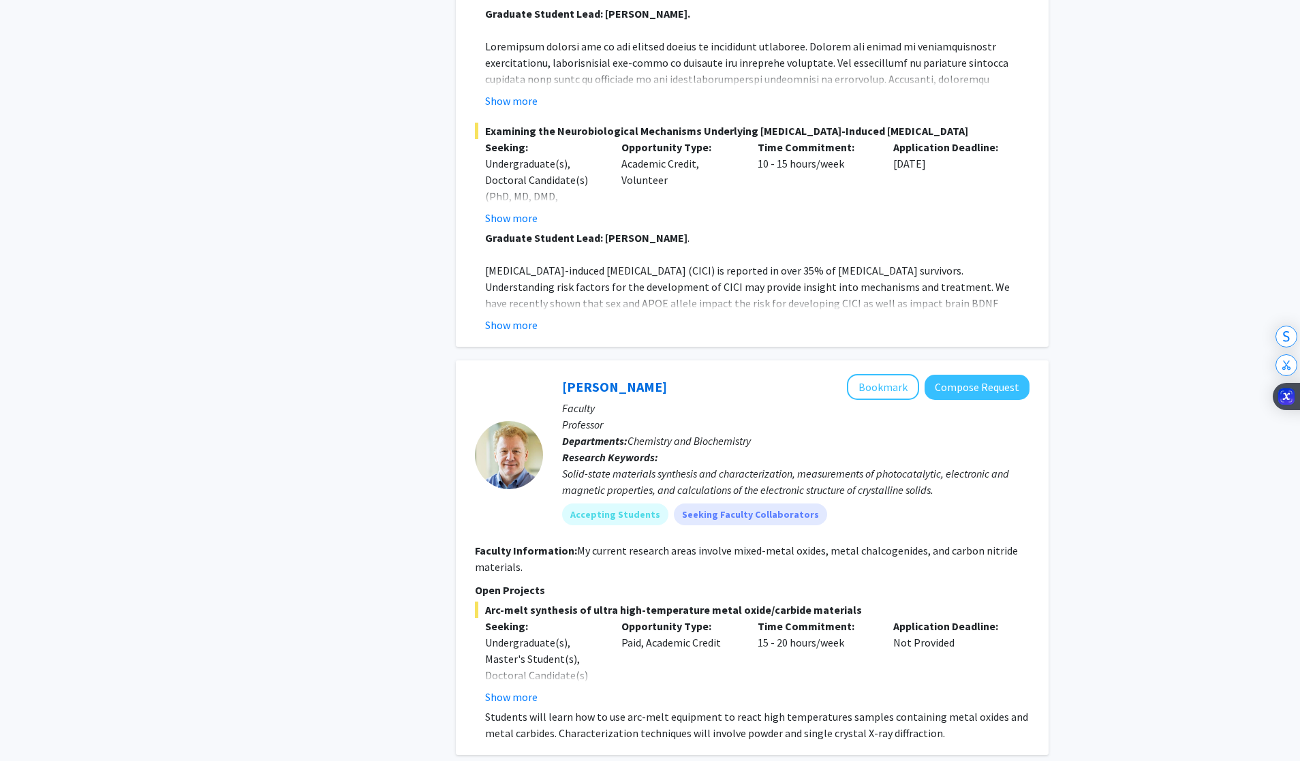
scroll to position [4339, 0]
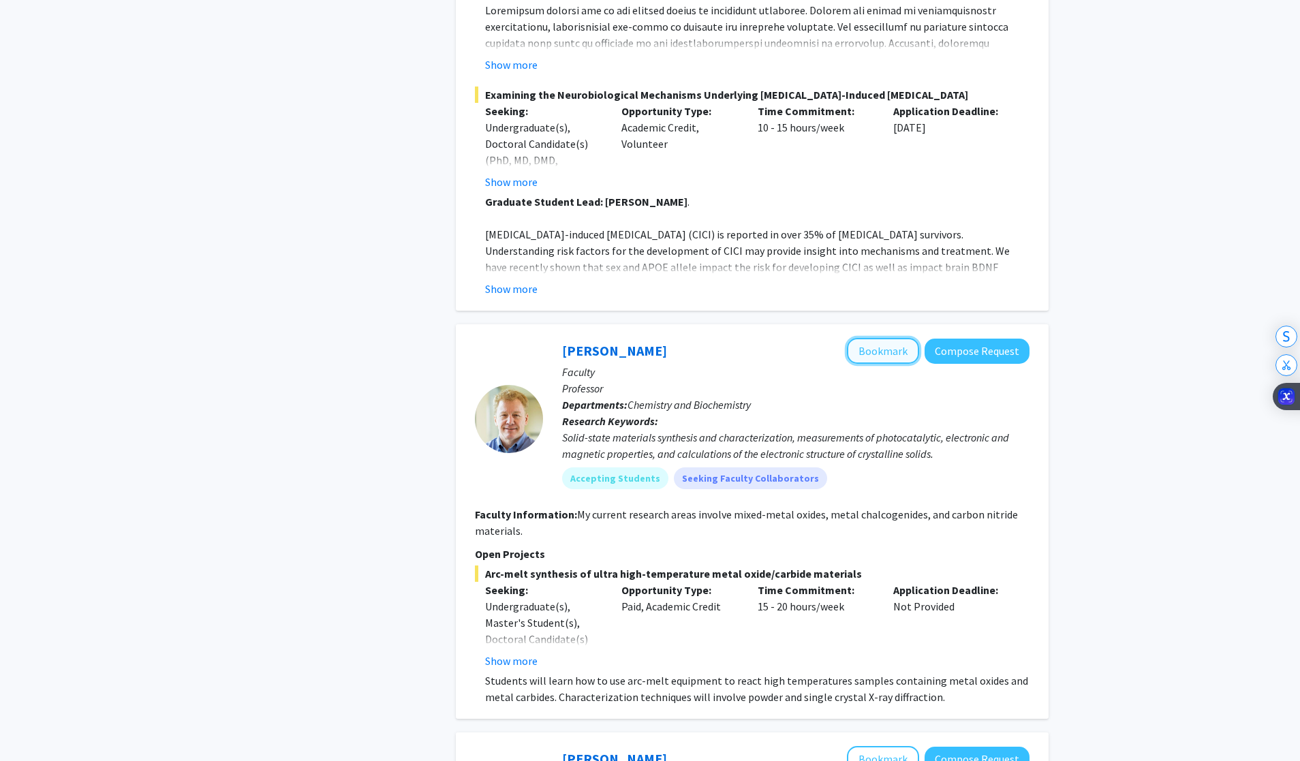
click at [782, 338] on button "Bookmark" at bounding box center [883, 351] width 72 height 26
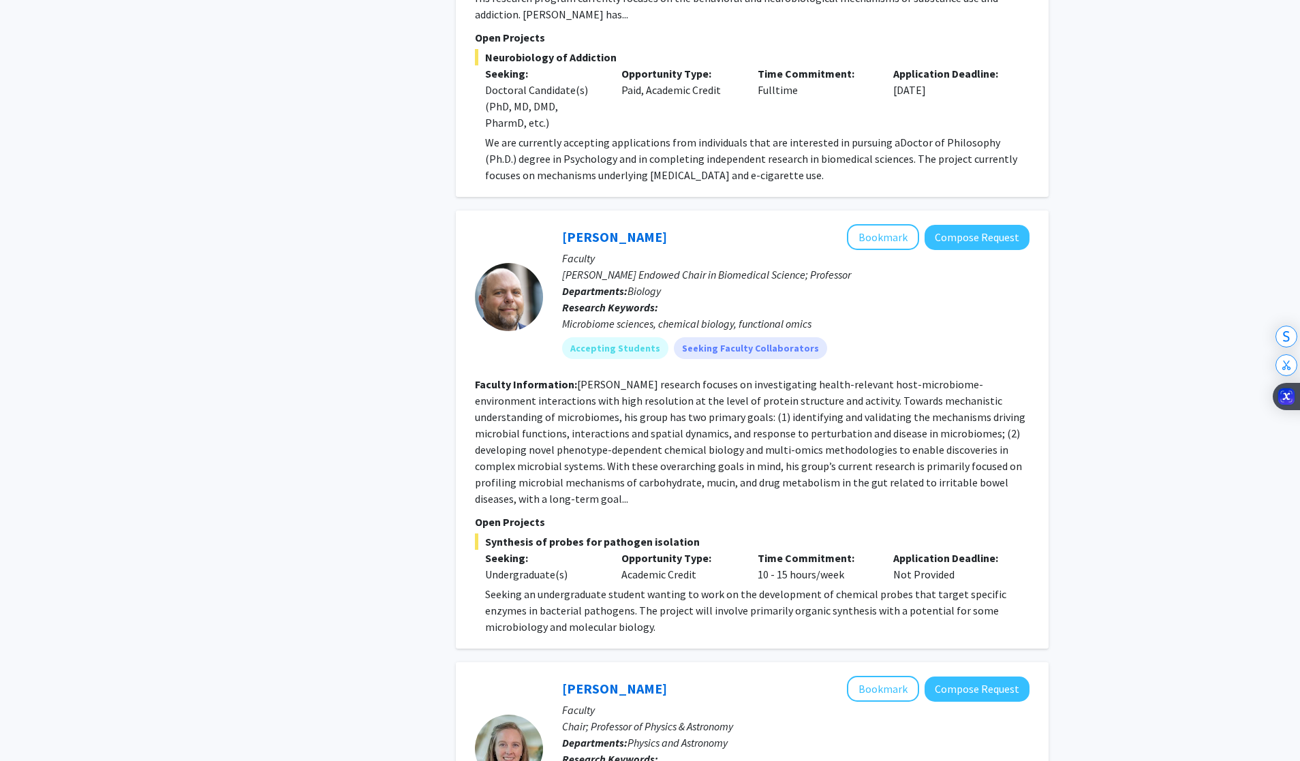
scroll to position [5316, 0]
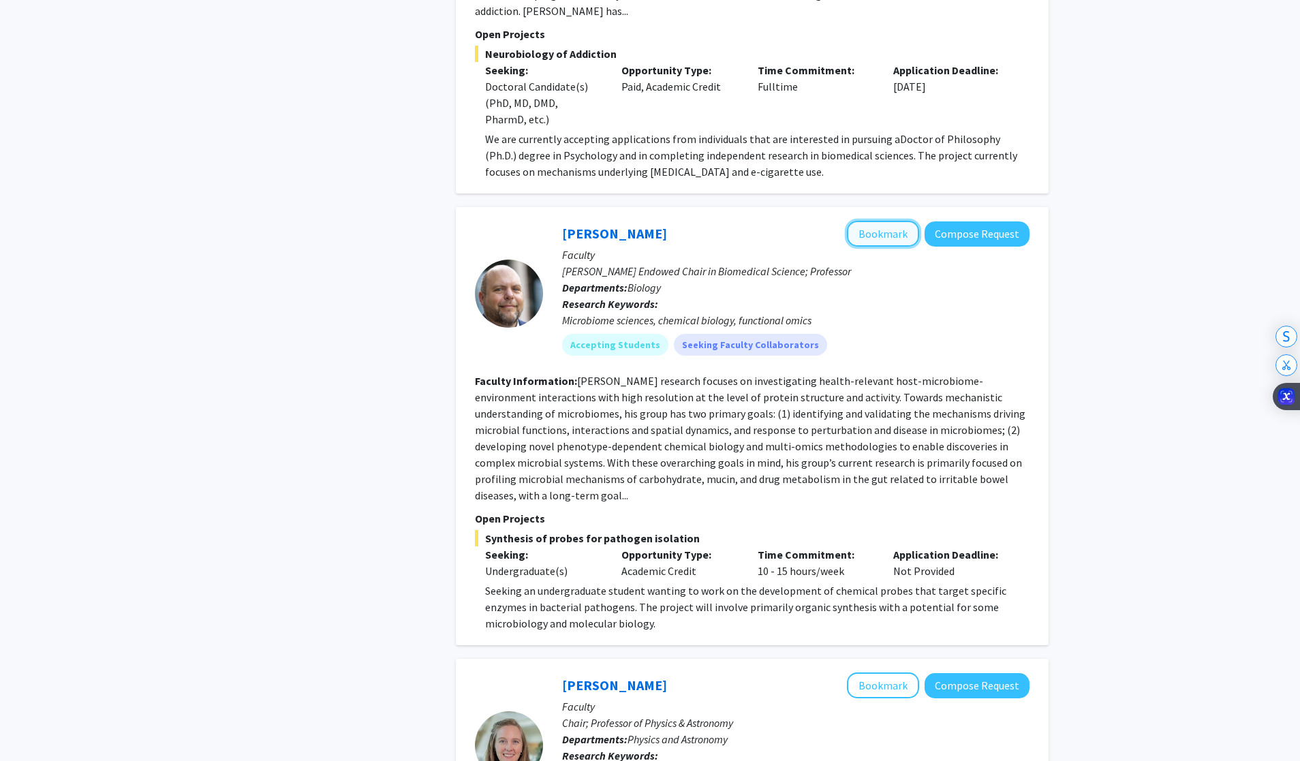
click at [782, 221] on button "Bookmark" at bounding box center [883, 234] width 72 height 26
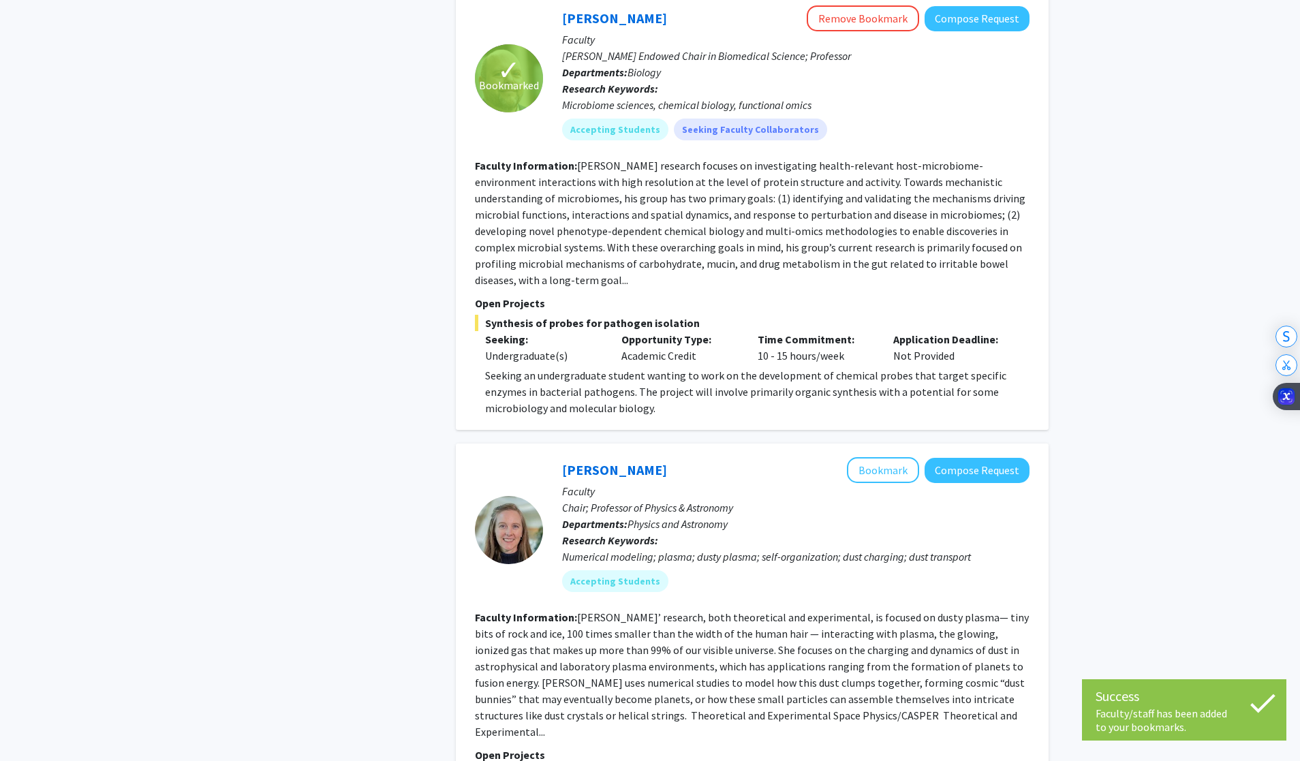
scroll to position [5603, 0]
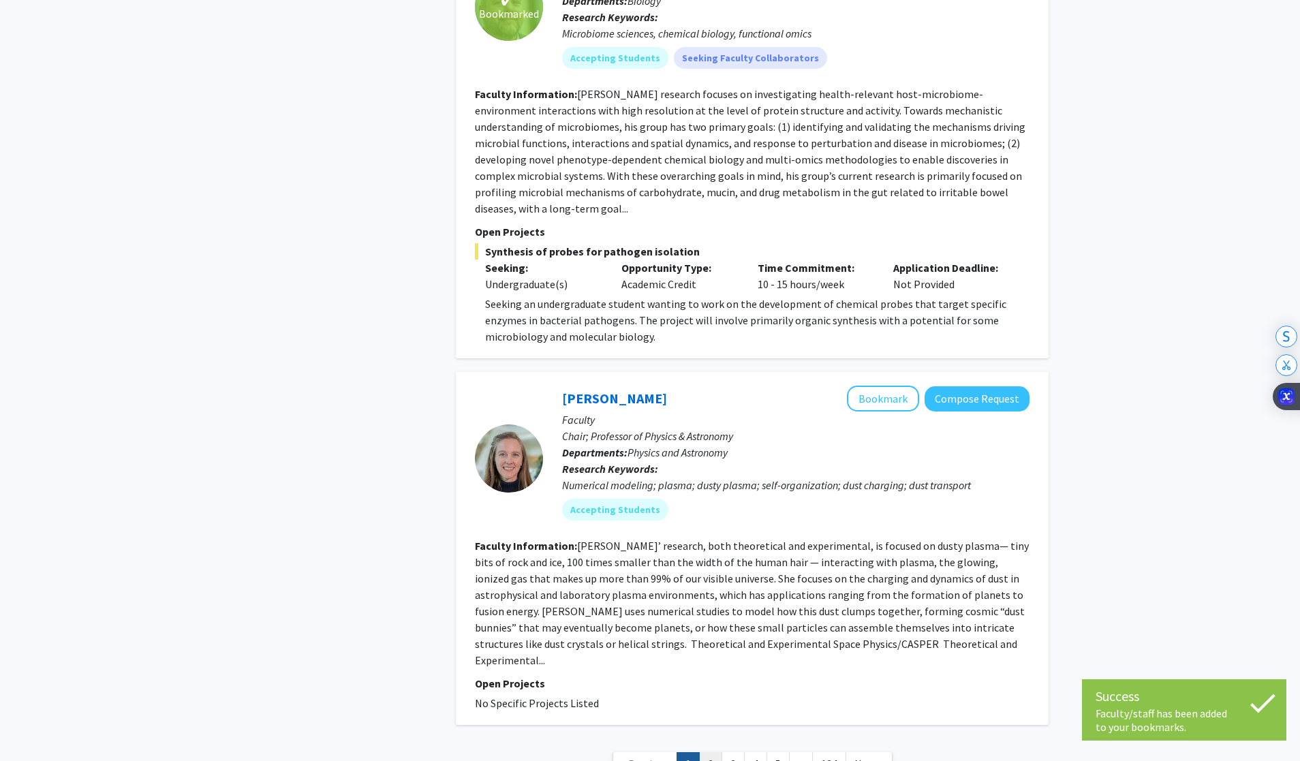
click at [713, 677] on link "2" at bounding box center [710, 764] width 23 height 24
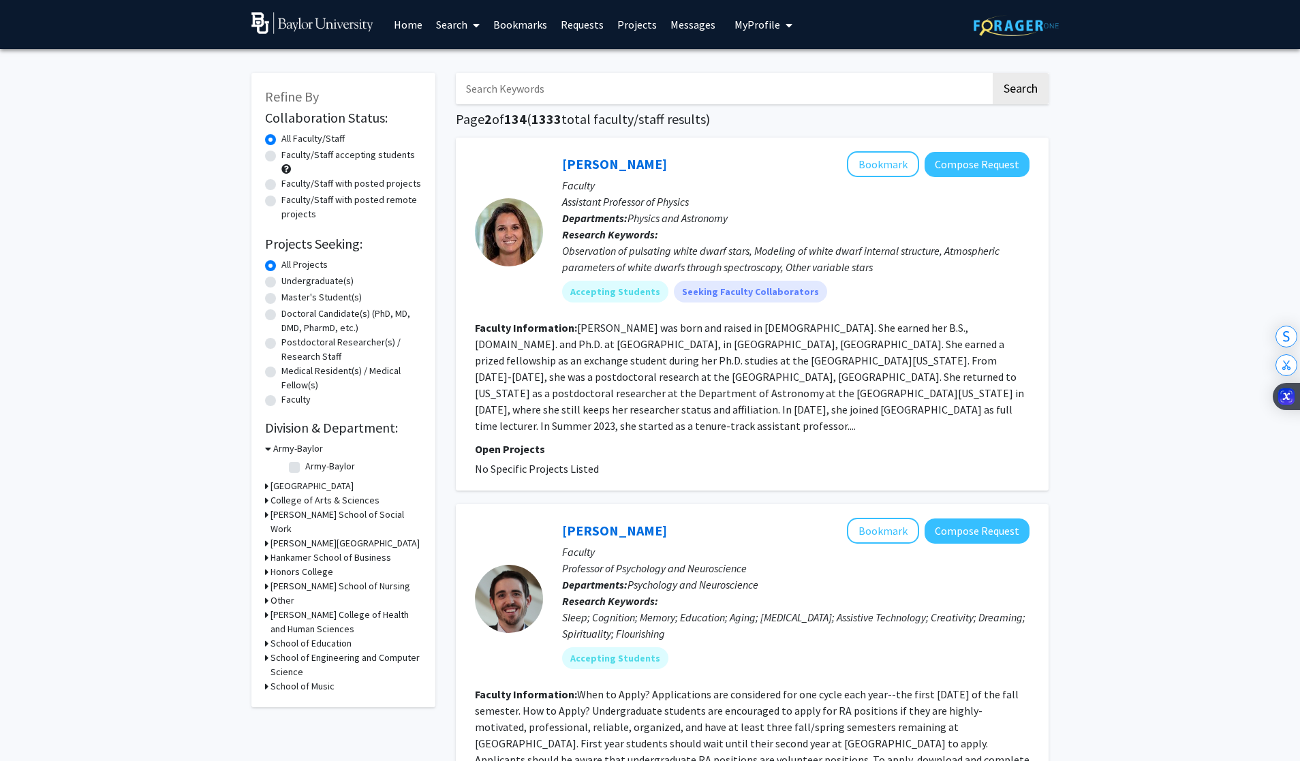
click at [324, 279] on label "Undergraduate(s)" at bounding box center [317, 281] width 72 height 14
click at [290, 279] on input "Undergraduate(s)" at bounding box center [285, 278] width 9 height 9
radio input "true"
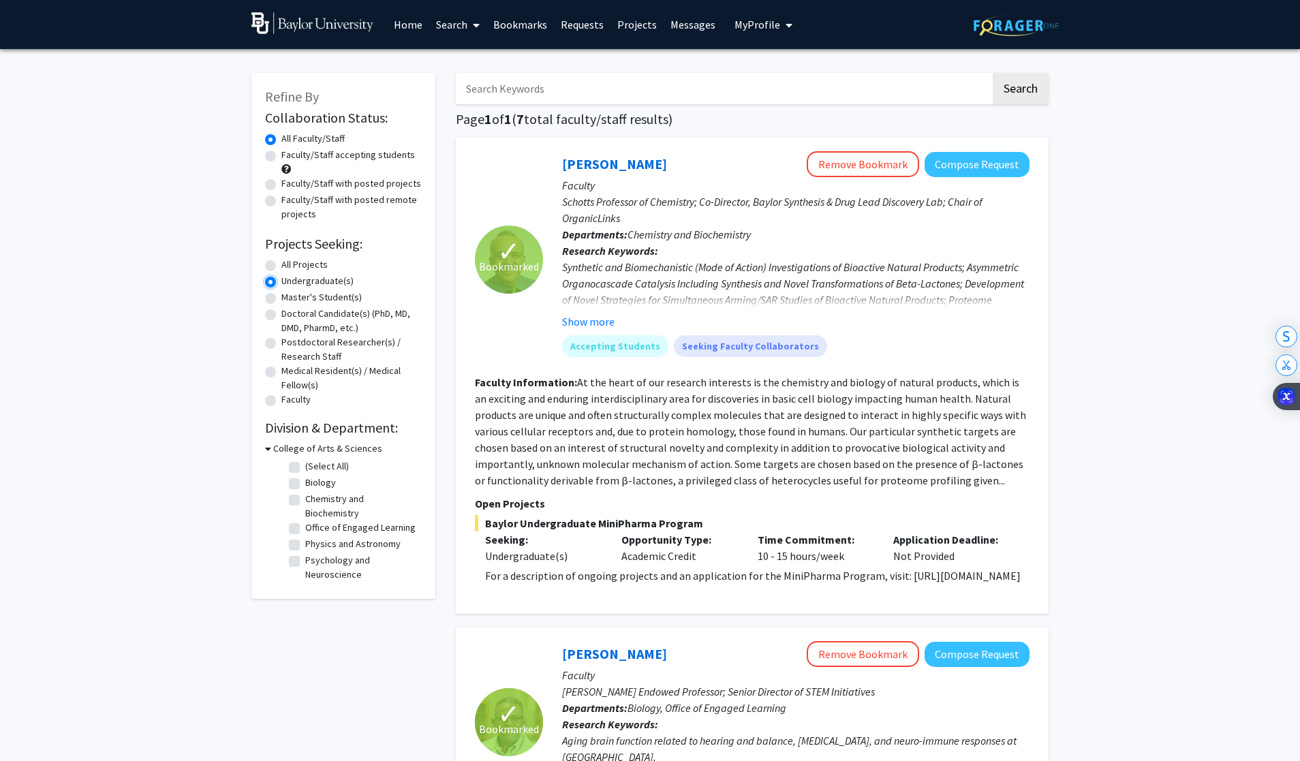
scroll to position [7, 0]
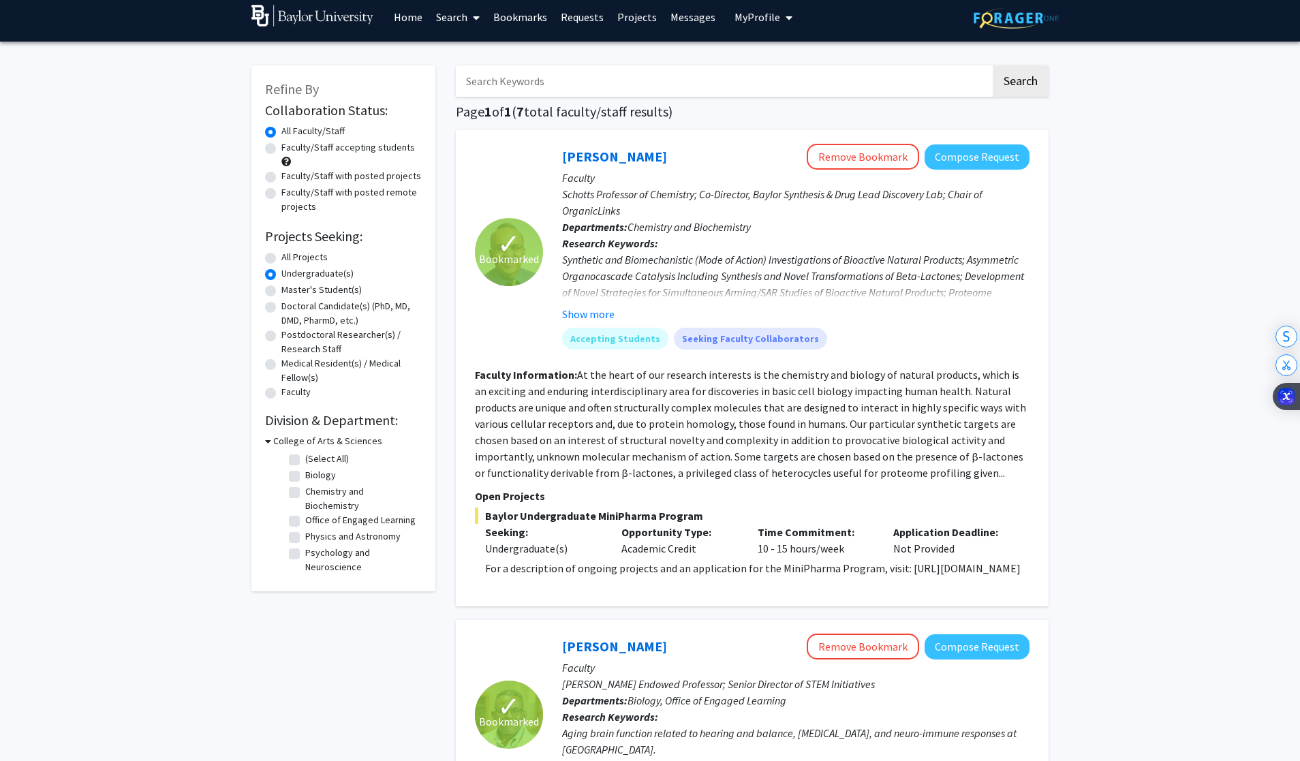
click at [305, 491] on label "Chemistry and Biochemistry" at bounding box center [361, 498] width 113 height 29
click at [305, 491] on input "Chemistry and Biochemistry" at bounding box center [309, 488] width 9 height 9
checkbox input "true"
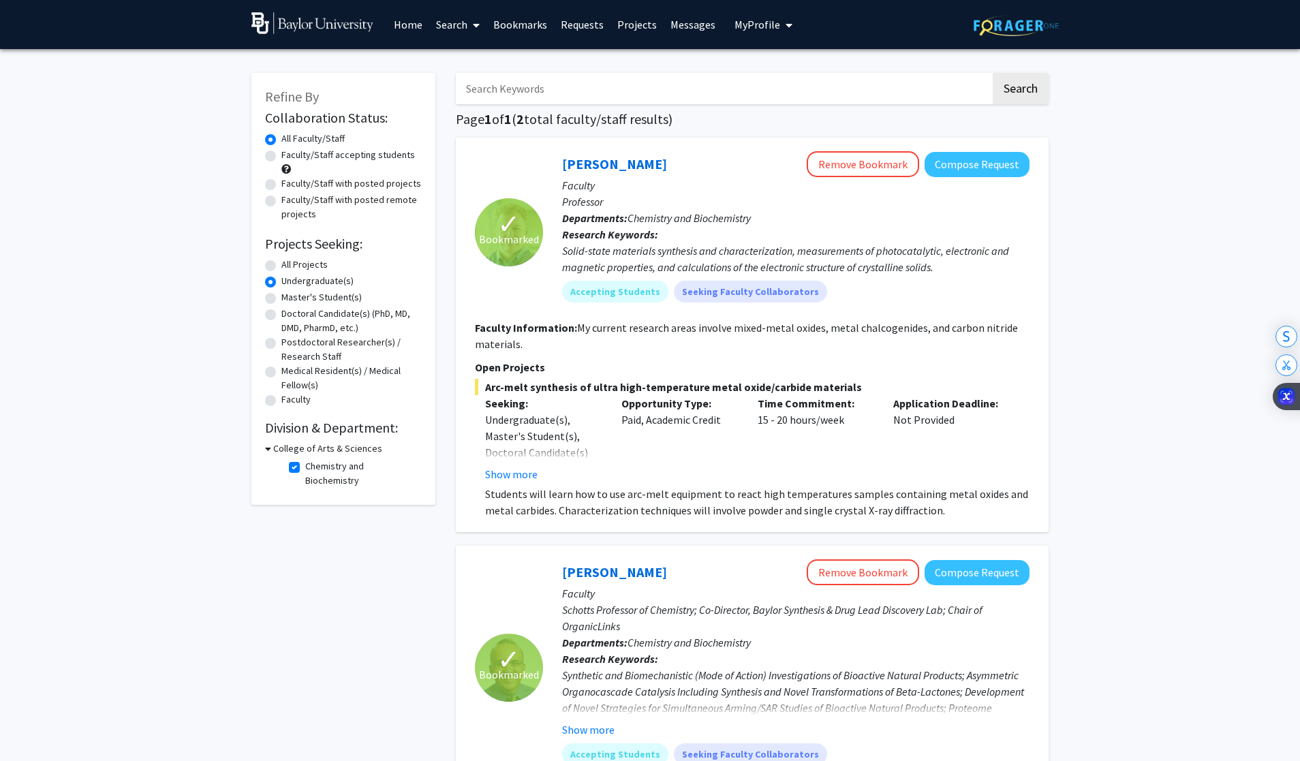
click at [296, 474] on fg-checkbox "Chemistry and Biochemistry Chemistry and Biochemistry" at bounding box center [353, 473] width 129 height 29
click at [305, 469] on label "Chemistry and Biochemistry" at bounding box center [361, 473] width 113 height 29
click at [305, 468] on input "Chemistry and Biochemistry" at bounding box center [309, 463] width 9 height 9
checkbox input "false"
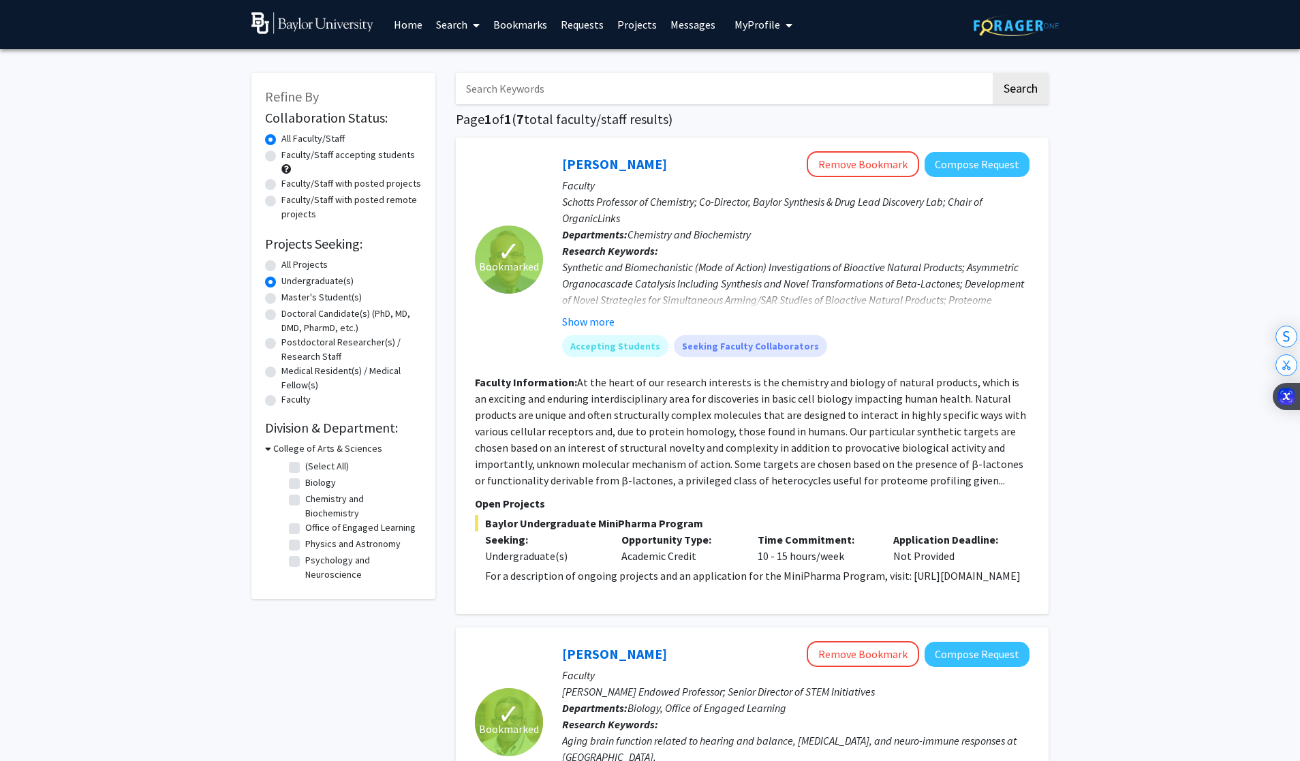
click at [305, 553] on label "Psychology and Neuroscience" at bounding box center [361, 567] width 113 height 29
click at [305, 553] on input "Psychology and Neuroscience" at bounding box center [309, 557] width 9 height 9
checkbox input "true"
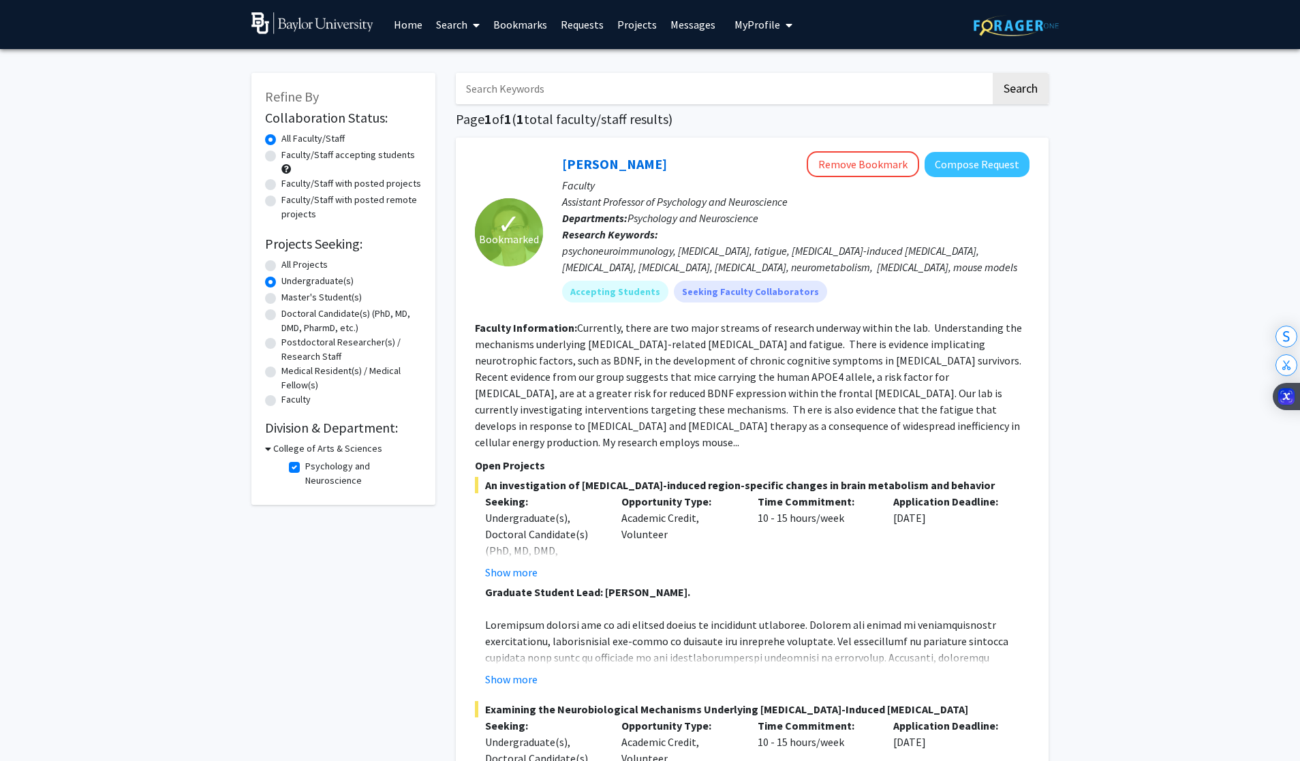
click at [305, 470] on label "Psychology and Neuroscience" at bounding box center [361, 473] width 113 height 29
click at [305, 468] on input "Psychology and Neuroscience" at bounding box center [309, 463] width 9 height 9
checkbox input "false"
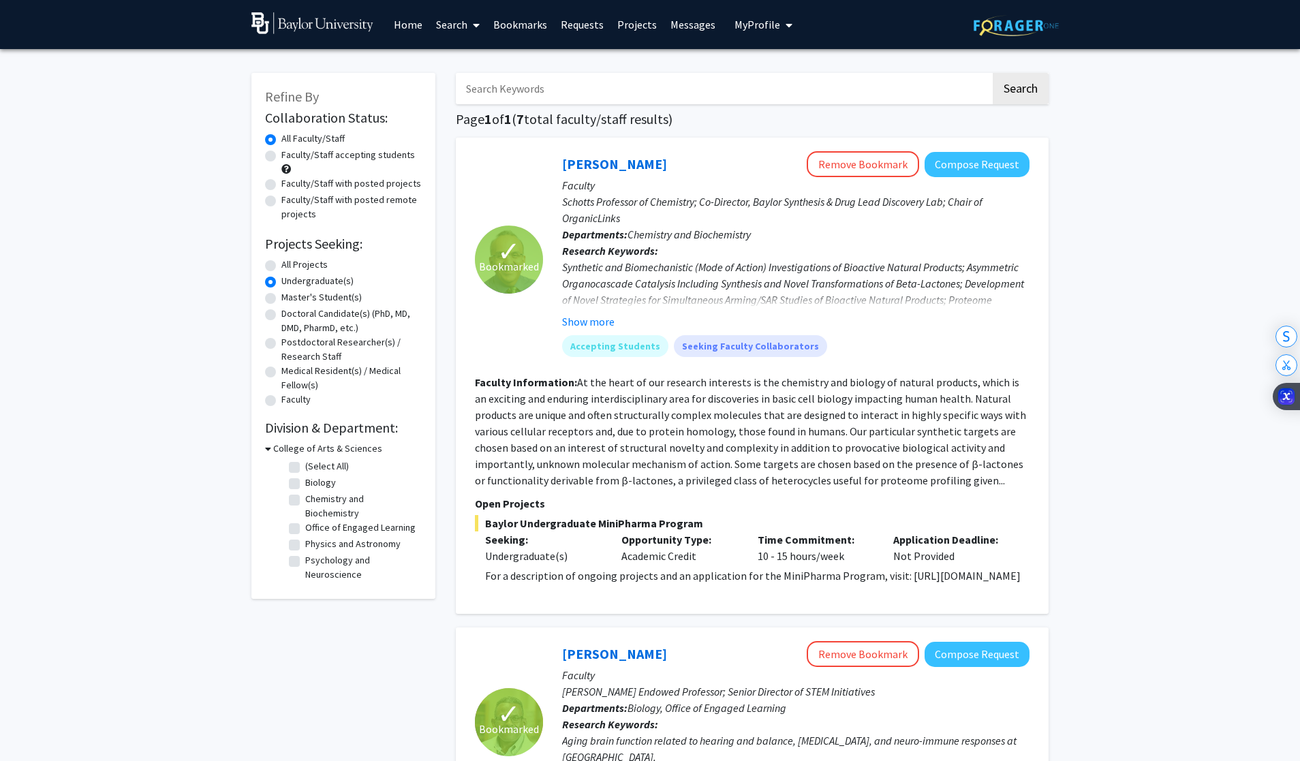
click at [305, 497] on label "Chemistry and Biochemistry" at bounding box center [361, 506] width 113 height 29
click at [305, 497] on input "Chemistry and Biochemistry" at bounding box center [309, 496] width 9 height 9
checkbox input "true"
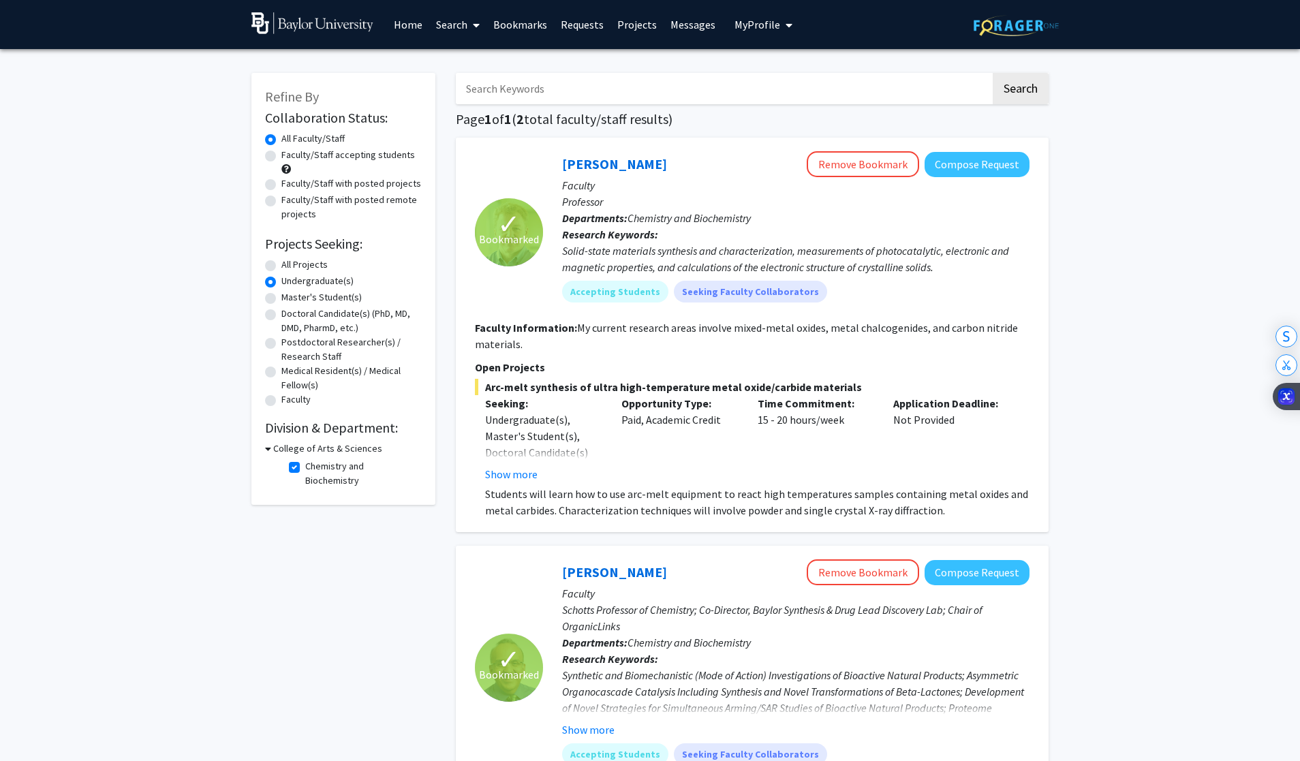
click at [322, 471] on label "Chemistry and Biochemistry" at bounding box center [361, 473] width 113 height 29
click at [314, 468] on input "Chemistry and Biochemistry" at bounding box center [309, 463] width 9 height 9
checkbox input "false"
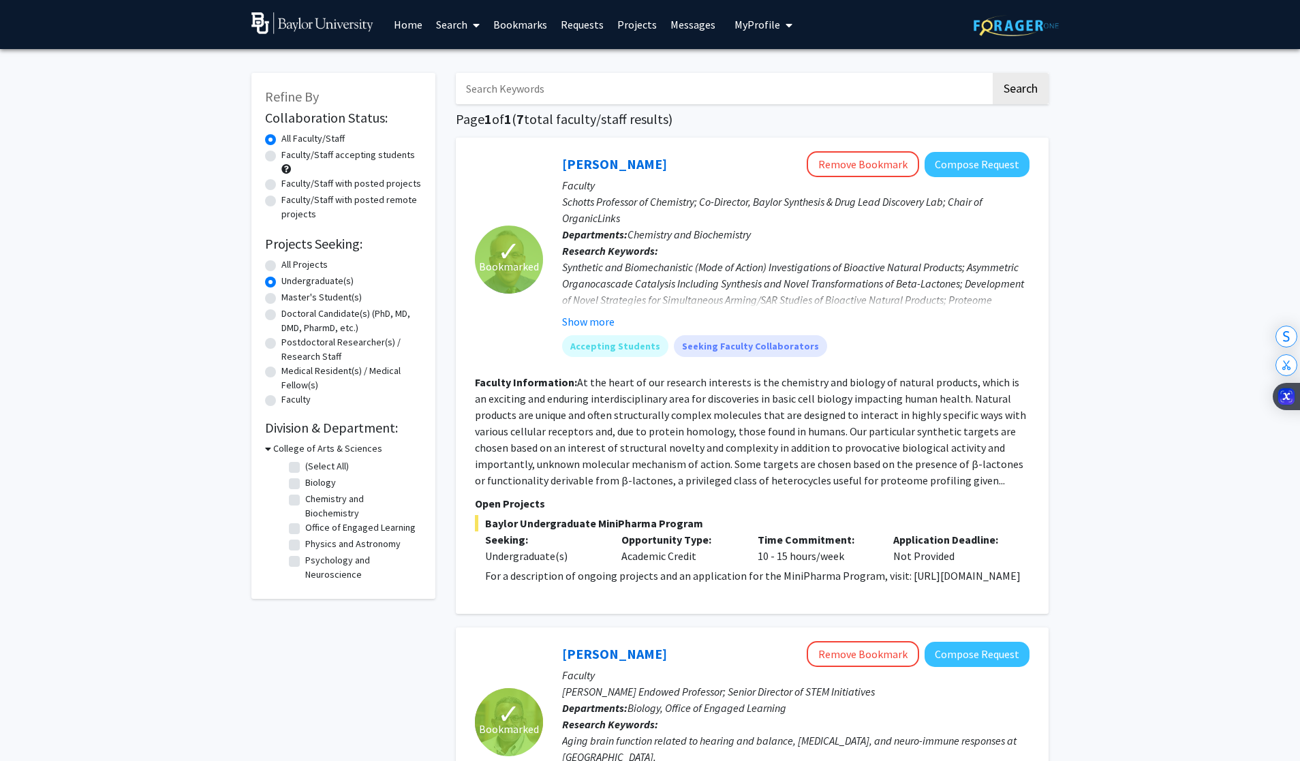
click at [320, 480] on label "Biology" at bounding box center [320, 483] width 31 height 14
click at [314, 480] on input "Biology" at bounding box center [309, 480] width 9 height 9
checkbox input "true"
